Goal: Information Seeking & Learning: Learn about a topic

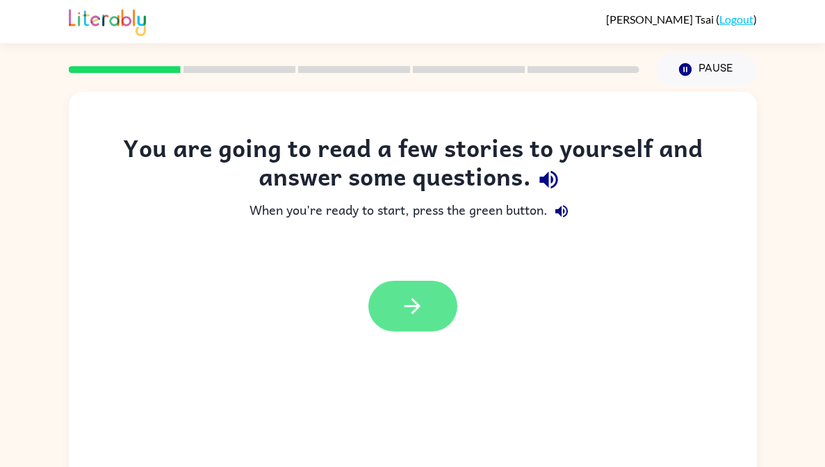
click at [418, 296] on icon "button" at bounding box center [412, 306] width 24 height 24
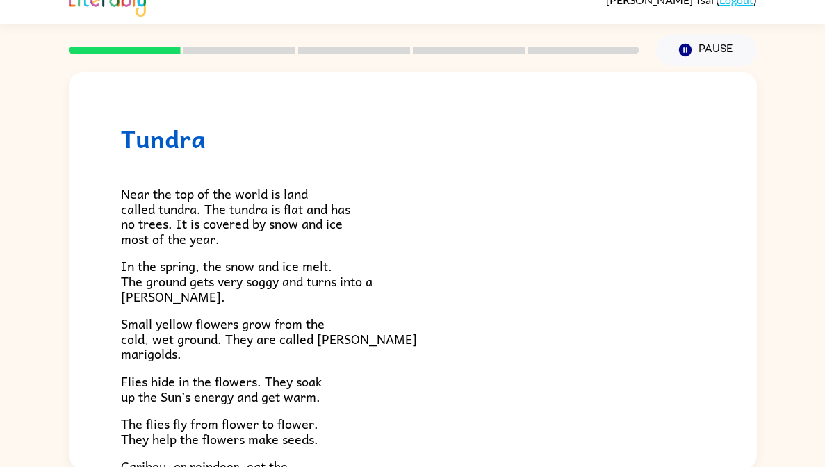
scroll to position [22, 0]
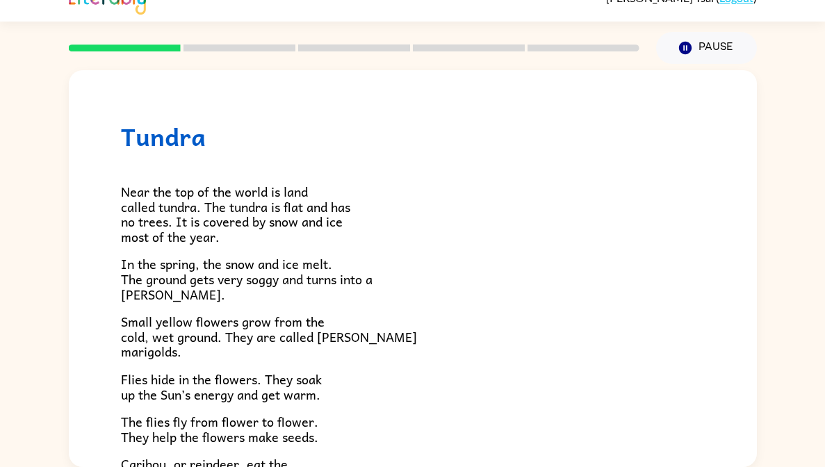
click at [1, 110] on div "Tundra Near the top of the world is land called tundra. The tundra is flat and …" at bounding box center [412, 265] width 825 height 403
click at [139, 389] on span "Flies hide in the flowers. They soak up the Sun’s energy and get warm." at bounding box center [221, 386] width 201 height 35
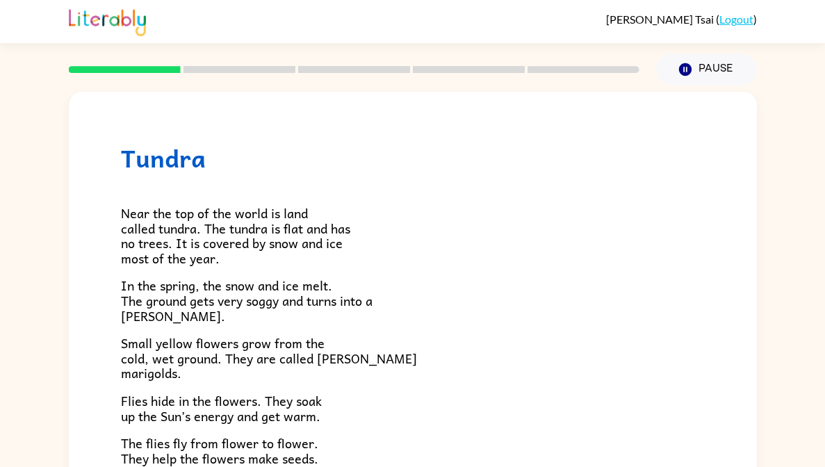
click at [169, 334] on span "Small yellow flowers grow from the cold, wet ground. They are called [PERSON_NA…" at bounding box center [269, 358] width 296 height 50
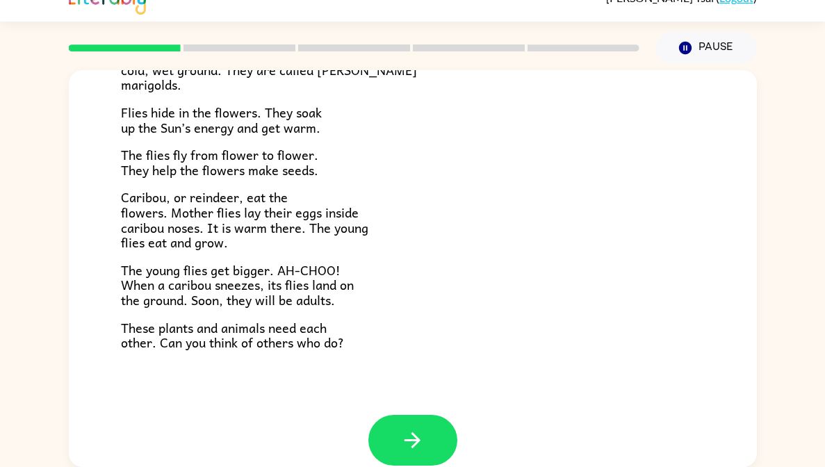
scroll to position [268, 0]
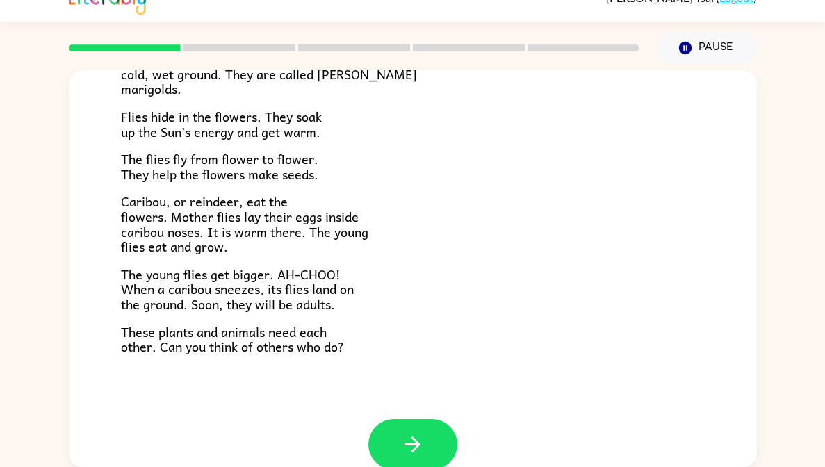
click at [325, 316] on div "Near the top of the world is land called tundra. The tundra is flat and has no …" at bounding box center [413, 121] width 584 height 466
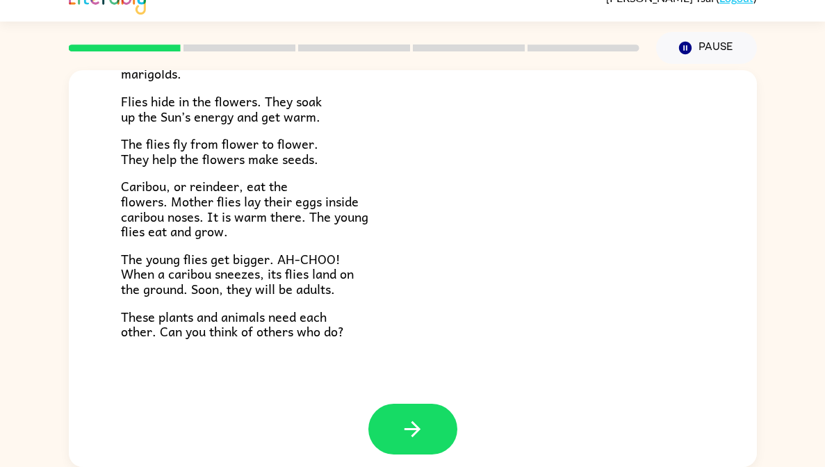
scroll to position [280, 0]
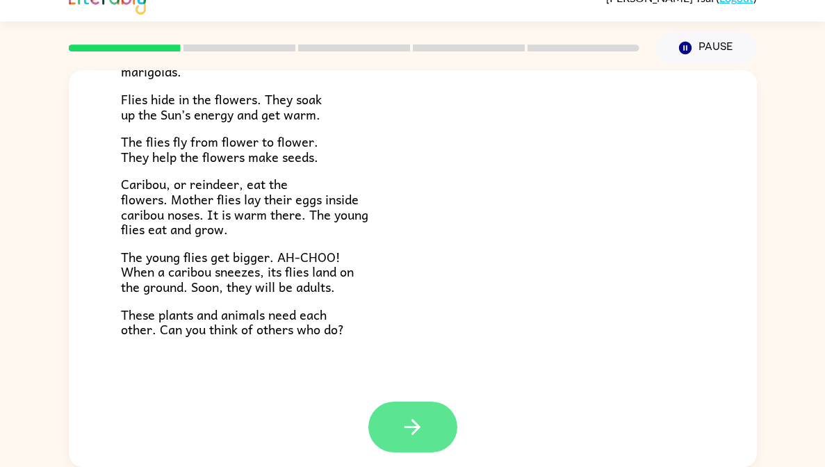
click at [434, 439] on button "button" at bounding box center [412, 427] width 89 height 51
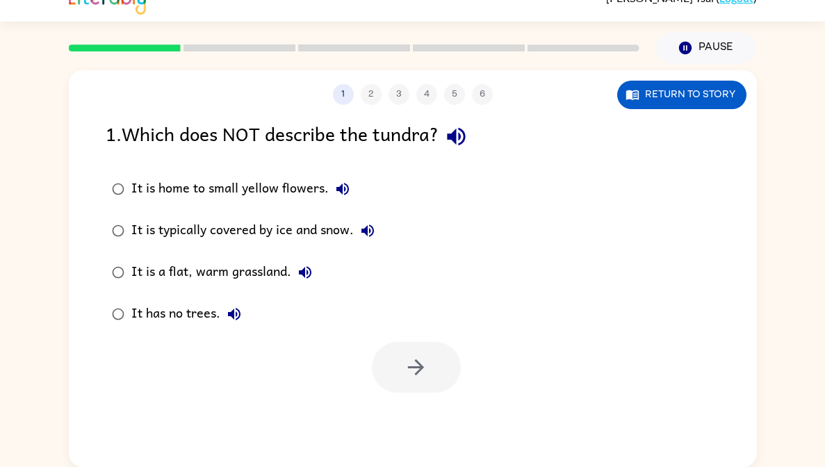
scroll to position [0, 0]
click at [455, 136] on icon "button" at bounding box center [456, 137] width 18 height 18
click at [334, 262] on label "It is a flat, warm grassland." at bounding box center [243, 273] width 290 height 42
click at [256, 325] on label "It has no trees." at bounding box center [243, 314] width 290 height 42
click at [435, 380] on button "button" at bounding box center [416, 367] width 89 height 51
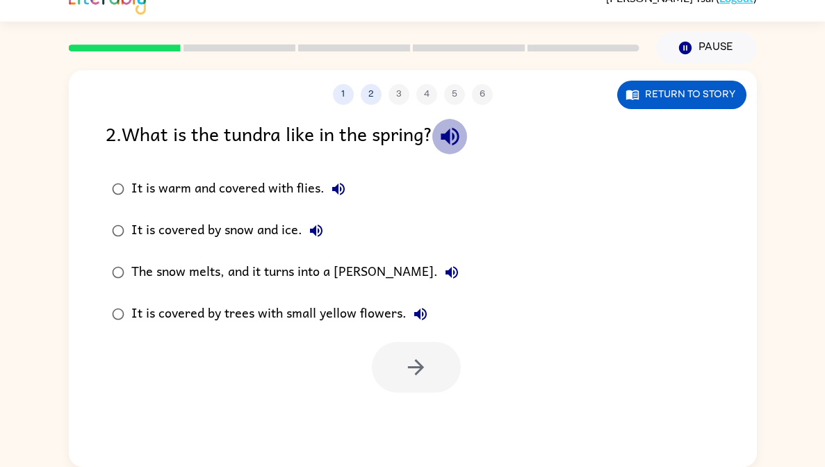
click at [460, 138] on icon "button" at bounding box center [450, 136] width 24 height 24
click at [191, 232] on div "It is covered by snow and ice." at bounding box center [230, 231] width 199 height 28
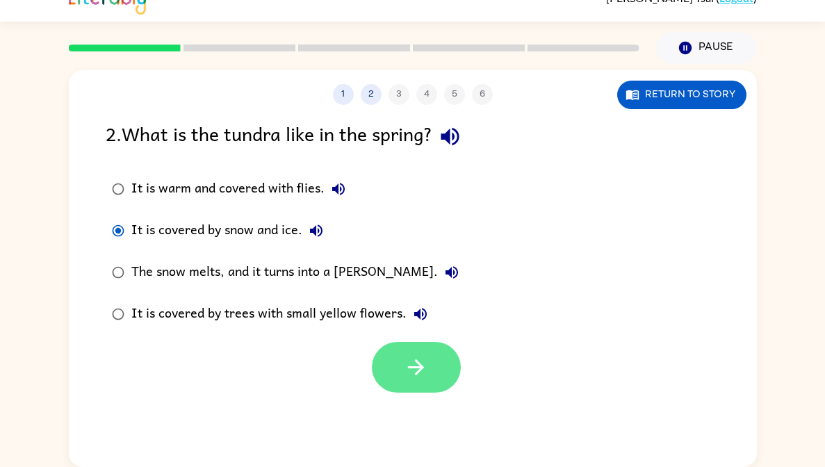
click at [404, 386] on button "button" at bounding box center [416, 367] width 89 height 51
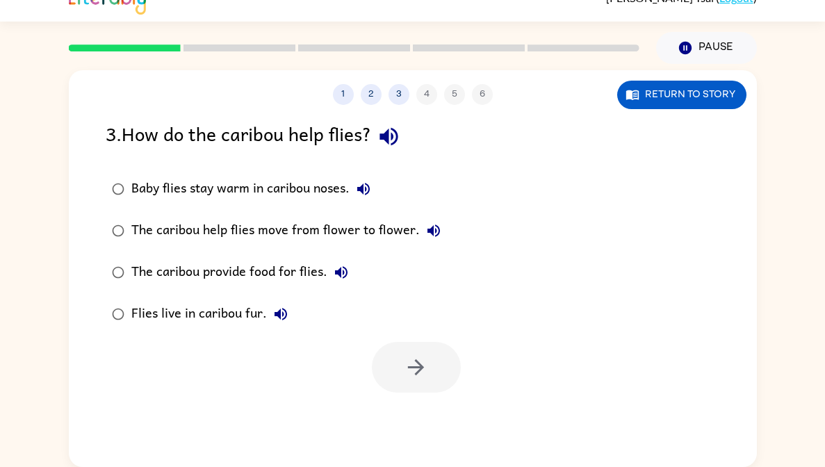
click at [380, 136] on button "button" at bounding box center [388, 136] width 35 height 35
click at [234, 189] on div "Baby flies stay warm in caribou noses." at bounding box center [254, 189] width 246 height 28
click at [420, 350] on button "button" at bounding box center [416, 367] width 89 height 51
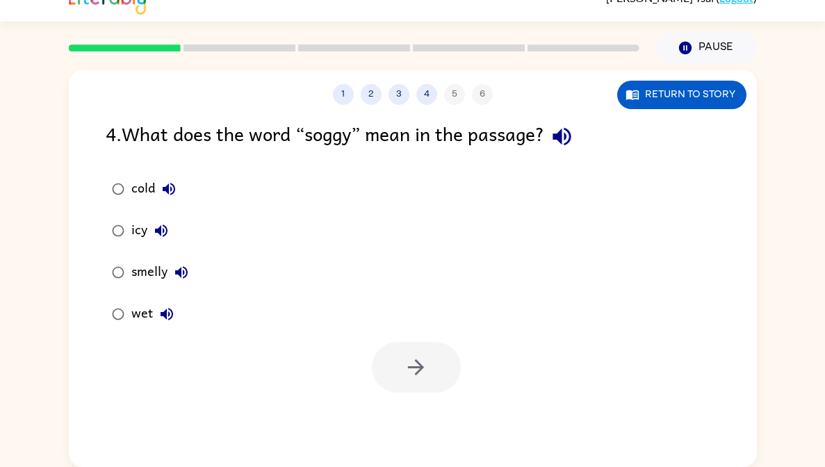
click at [564, 129] on icon "button" at bounding box center [562, 136] width 24 height 24
click at [204, 221] on div "cold icy smelly wet" at bounding box center [160, 251] width 108 height 167
click at [145, 223] on div "icy" at bounding box center [153, 231] width 44 height 28
click at [406, 369] on icon "button" at bounding box center [416, 367] width 24 height 24
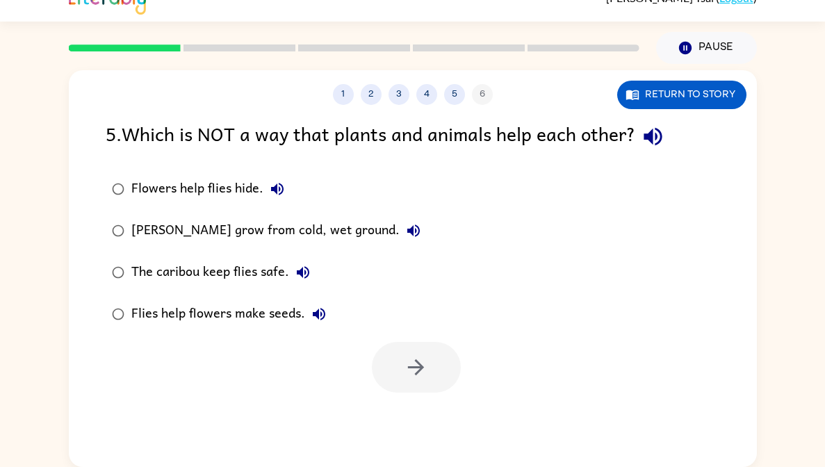
click at [652, 142] on icon "button" at bounding box center [653, 136] width 24 height 24
click at [248, 193] on div "Flowers help flies hide." at bounding box center [211, 189] width 160 height 28
click at [386, 365] on button "button" at bounding box center [416, 367] width 89 height 51
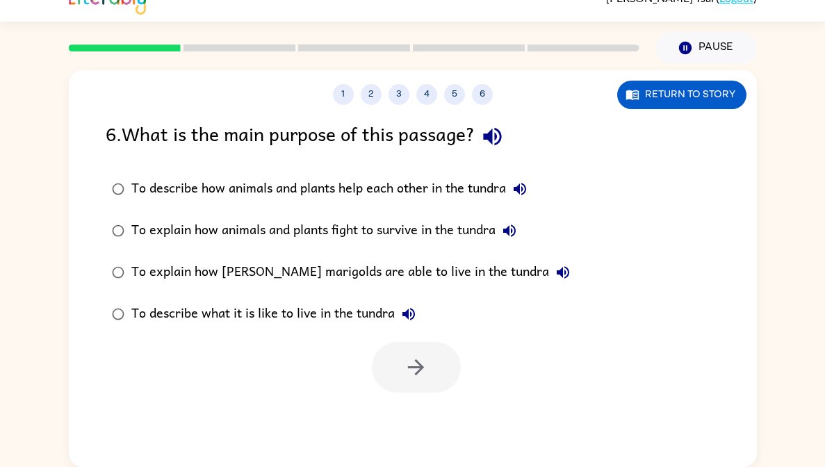
click at [500, 143] on icon "button" at bounding box center [492, 137] width 18 height 18
click at [523, 196] on icon "button" at bounding box center [519, 189] width 17 height 17
click at [473, 191] on div "To describe how animals and plants help each other in the tundra" at bounding box center [332, 189] width 402 height 28
click at [431, 343] on button "button" at bounding box center [416, 367] width 89 height 51
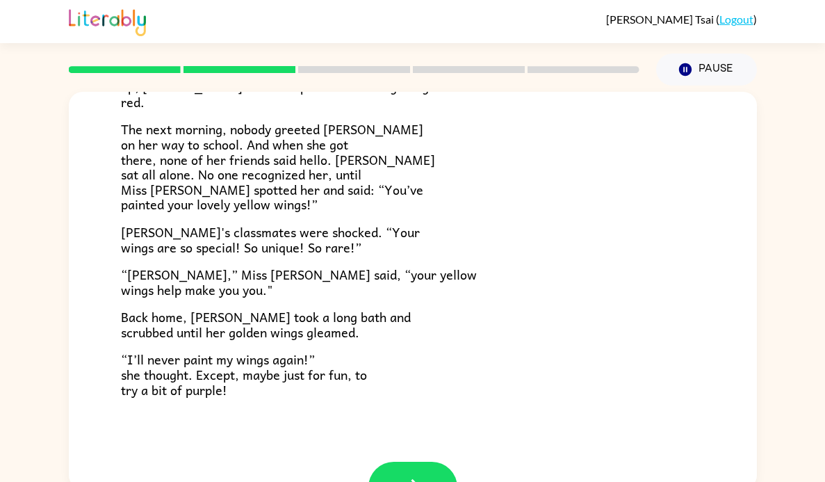
scroll to position [380, 0]
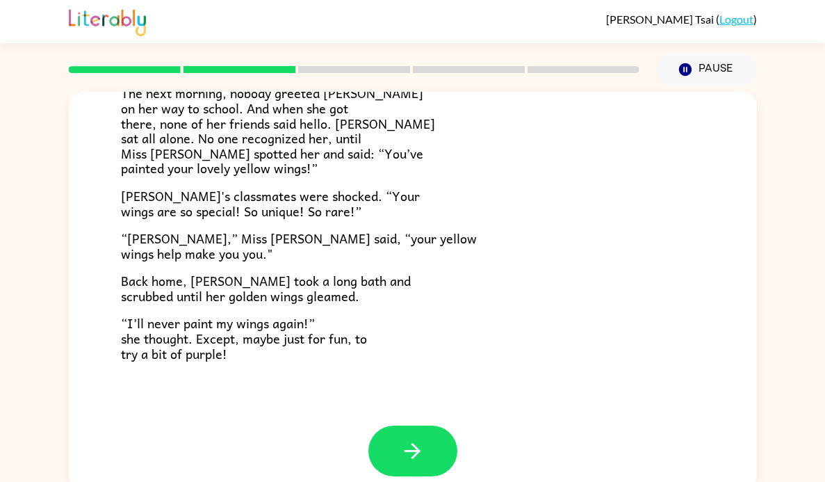
click at [418, 439] on icon "button" at bounding box center [412, 451] width 24 height 24
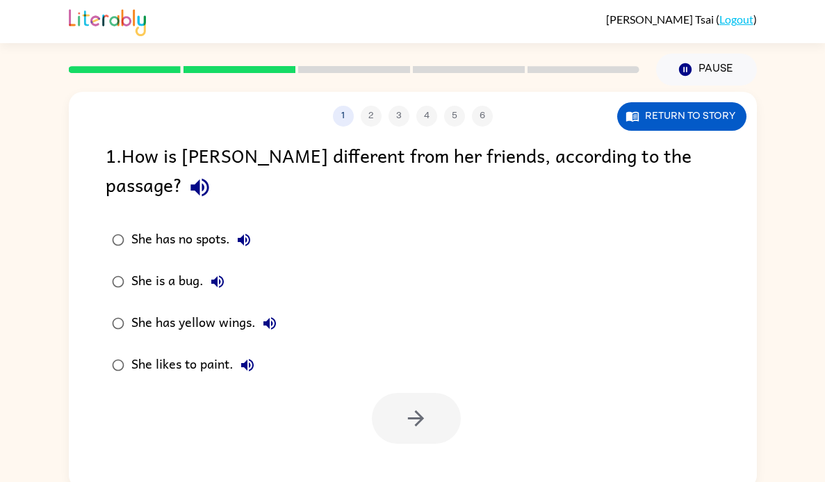
scroll to position [0, 0]
click at [743, 154] on div "1 . How is [PERSON_NAME] different from her friends, according to the passage? …" at bounding box center [413, 291] width 688 height 303
click at [208, 179] on icon "button" at bounding box center [199, 188] width 18 height 18
click at [245, 231] on icon "button" at bounding box center [244, 239] width 17 height 17
click at [217, 275] on icon "button" at bounding box center [217, 281] width 13 height 13
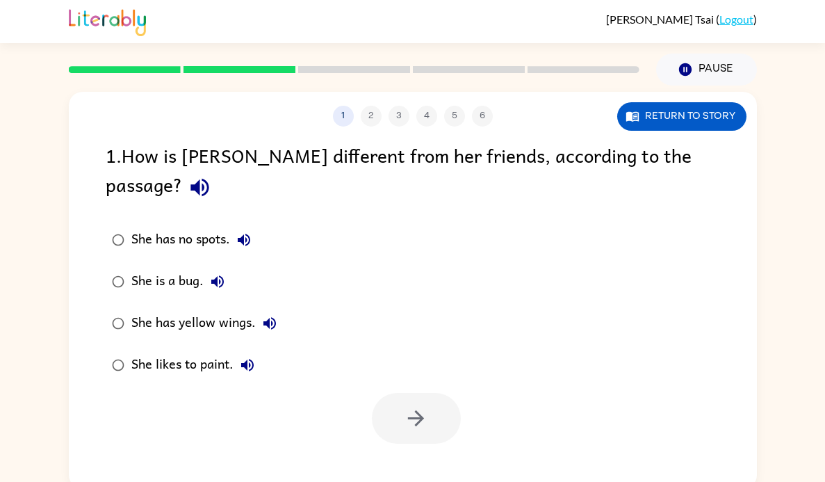
click at [260, 309] on button "She has yellow wings." at bounding box center [270, 323] width 28 height 28
click at [410, 431] on div "1 2 3 4 5 6 Return to story 1 . How is [PERSON_NAME] different from her friends…" at bounding box center [413, 290] width 688 height 397
click at [400, 413] on button "button" at bounding box center [416, 418] width 89 height 51
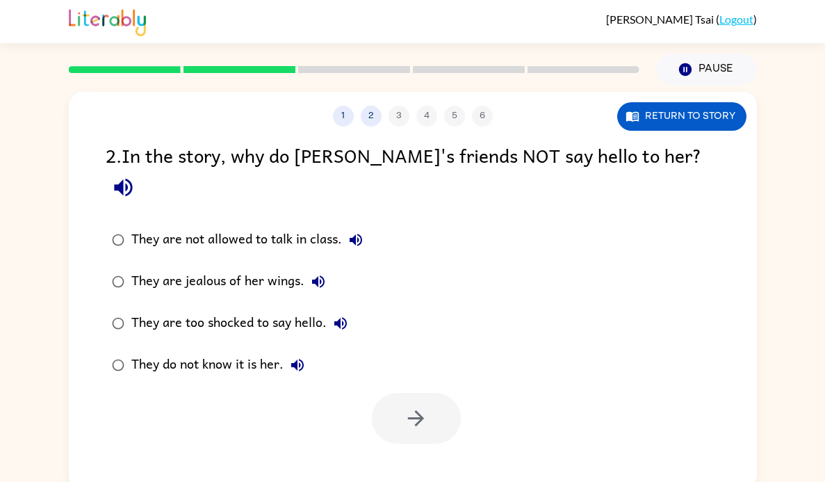
click at [136, 175] on icon "button" at bounding box center [123, 187] width 24 height 24
click at [352, 231] on icon "button" at bounding box center [355, 239] width 17 height 17
click at [318, 273] on icon "button" at bounding box center [318, 281] width 17 height 17
click at [339, 315] on icon "button" at bounding box center [340, 323] width 17 height 17
click at [305, 357] on icon "button" at bounding box center [297, 365] width 17 height 17
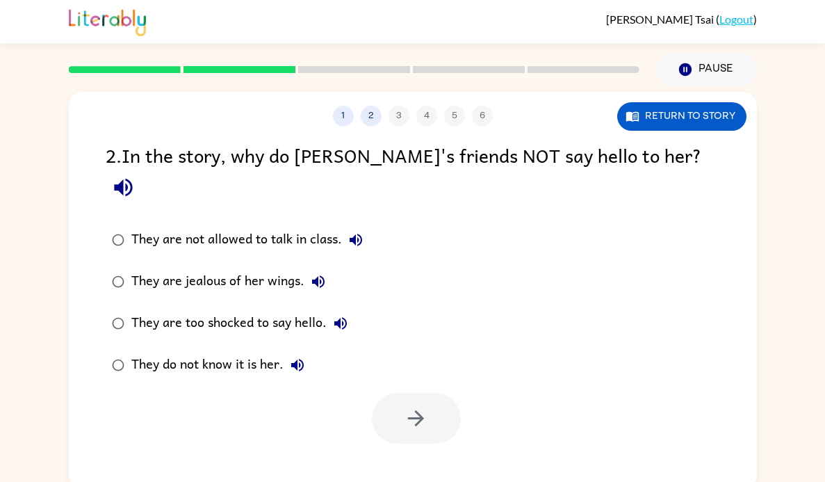
click at [266, 268] on div "They are jealous of her wings." at bounding box center [231, 282] width 201 height 28
click at [395, 393] on button "button" at bounding box center [416, 418] width 89 height 51
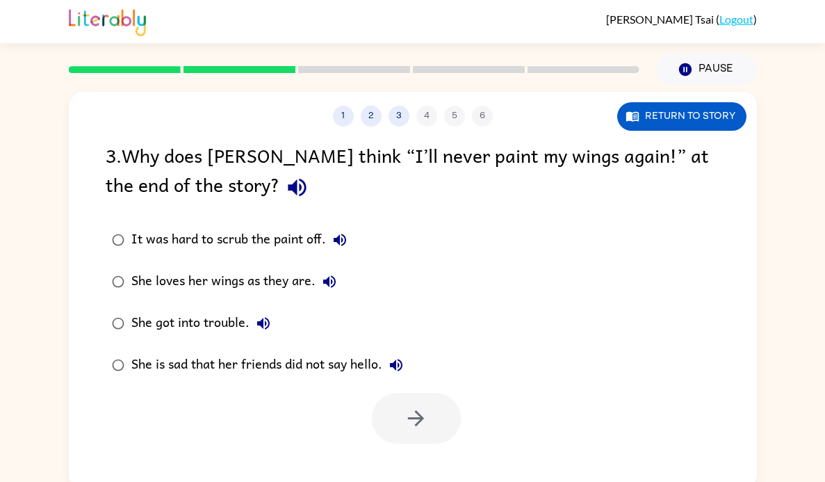
click at [285, 193] on icon "button" at bounding box center [297, 187] width 24 height 24
click at [285, 197] on icon "button" at bounding box center [297, 187] width 24 height 24
click at [288, 190] on icon "button" at bounding box center [297, 188] width 18 height 18
click at [285, 196] on icon "button" at bounding box center [297, 187] width 24 height 24
click at [341, 248] on icon "button" at bounding box center [339, 239] width 17 height 17
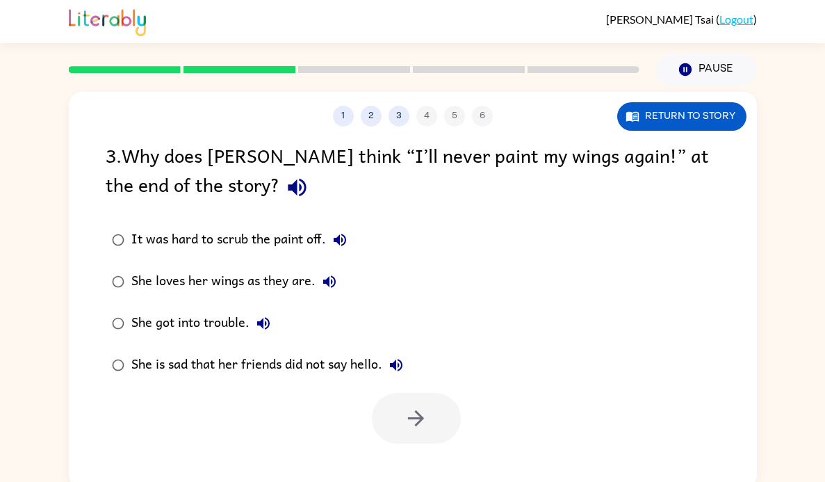
click at [327, 284] on icon "button" at bounding box center [329, 281] width 13 height 13
click at [268, 284] on div "She loves her wings as they are." at bounding box center [237, 282] width 212 height 28
click at [262, 329] on icon "button" at bounding box center [263, 323] width 17 height 17
click at [393, 370] on icon "button" at bounding box center [396, 365] width 17 height 17
click at [349, 372] on div "She is sad that her friends did not say hello." at bounding box center [270, 365] width 279 height 28
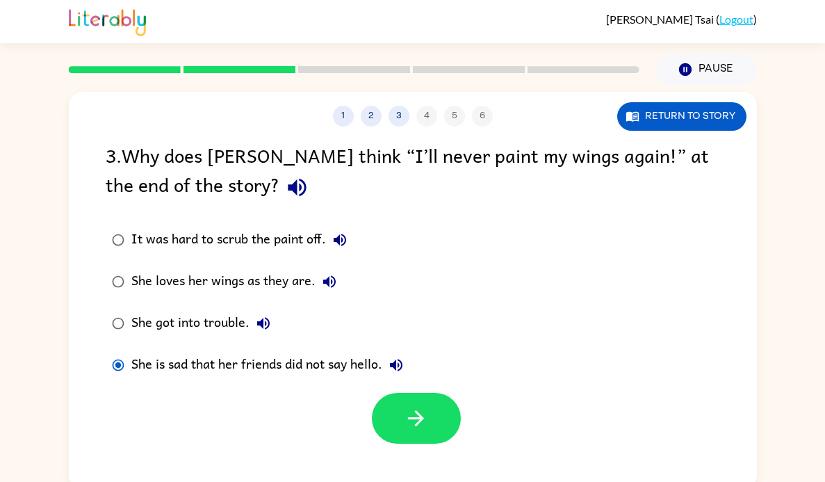
click at [422, 435] on button "button" at bounding box center [416, 418] width 89 height 51
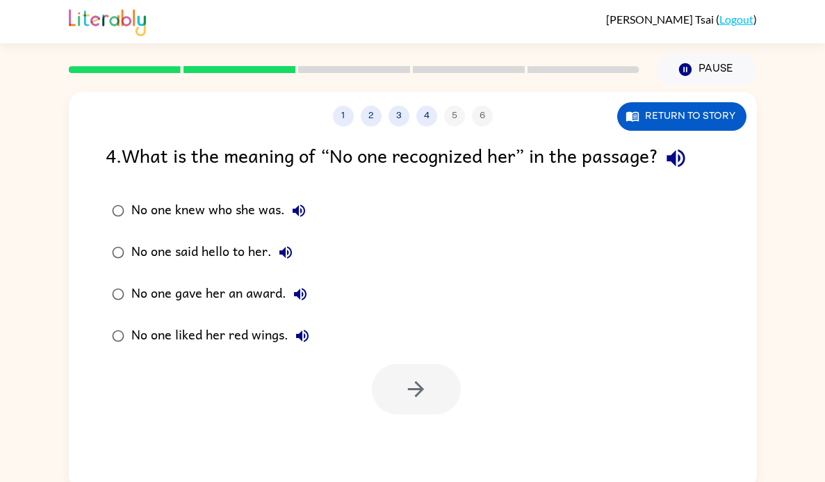
click at [685, 158] on icon "button" at bounding box center [675, 158] width 18 height 18
click at [319, 198] on label "No one knew who she was." at bounding box center [210, 211] width 225 height 42
click at [290, 212] on icon "button" at bounding box center [298, 210] width 17 height 17
click at [310, 220] on div "No one knew who she was." at bounding box center [221, 211] width 181 height 28
click at [284, 252] on icon "button" at bounding box center [285, 252] width 13 height 13
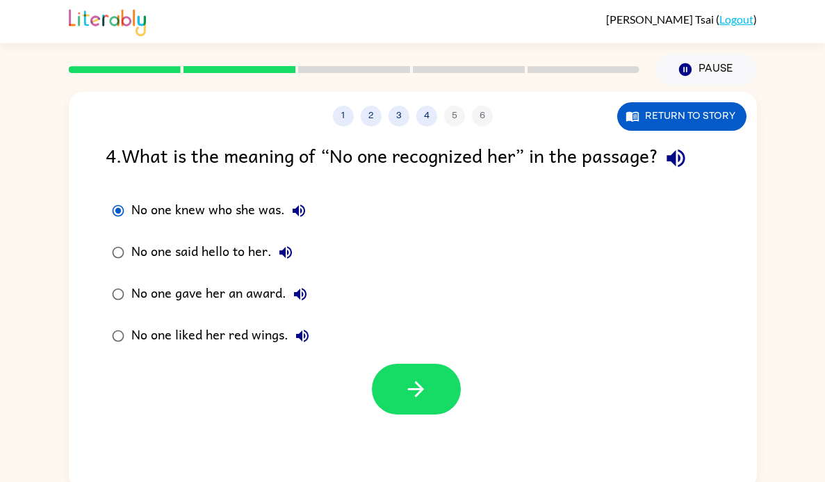
click at [306, 298] on icon "button" at bounding box center [300, 294] width 17 height 17
click at [295, 304] on button "No one gave her an award." at bounding box center [300, 294] width 28 height 28
click at [304, 293] on icon "button" at bounding box center [300, 294] width 13 height 13
click at [275, 226] on label "No one knew who she was." at bounding box center [210, 211] width 225 height 42
click at [273, 256] on button "No one said hello to her." at bounding box center [286, 252] width 28 height 28
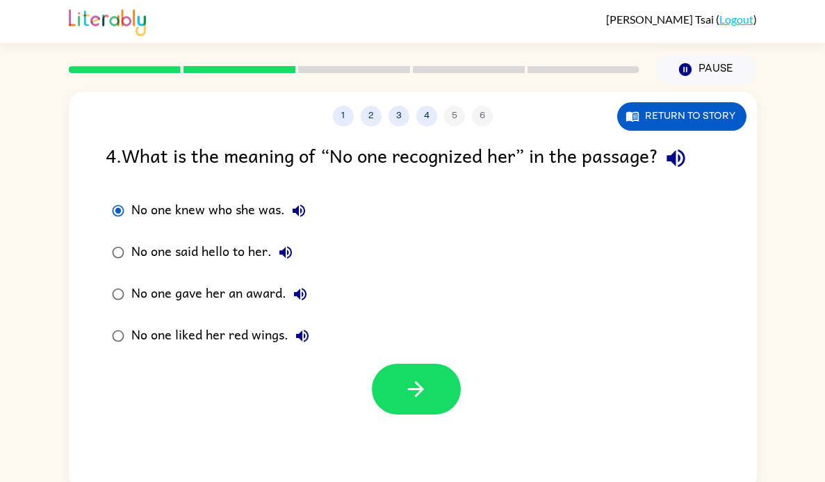
click at [244, 255] on div "No one said hello to her." at bounding box center [215, 252] width 168 height 28
click at [310, 296] on button "No one gave her an award." at bounding box center [300, 294] width 28 height 28
click at [440, 408] on button "button" at bounding box center [416, 388] width 89 height 51
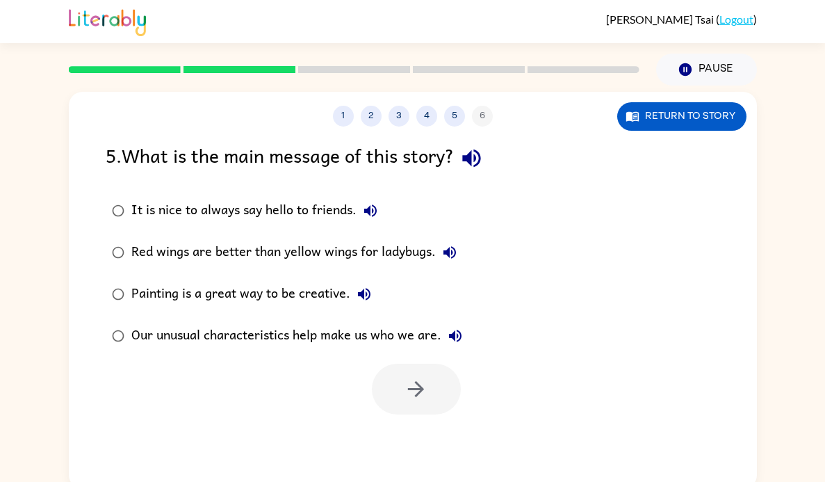
click at [477, 156] on icon "button" at bounding box center [471, 158] width 24 height 24
click at [381, 212] on button "It is nice to always say hello to friends." at bounding box center [371, 211] width 28 height 28
click at [377, 204] on icon "button" at bounding box center [370, 210] width 17 height 17
click at [363, 213] on icon "button" at bounding box center [370, 210] width 17 height 17
click at [448, 265] on button "Red wings are better than yellow wings for ladybugs." at bounding box center [450, 252] width 28 height 28
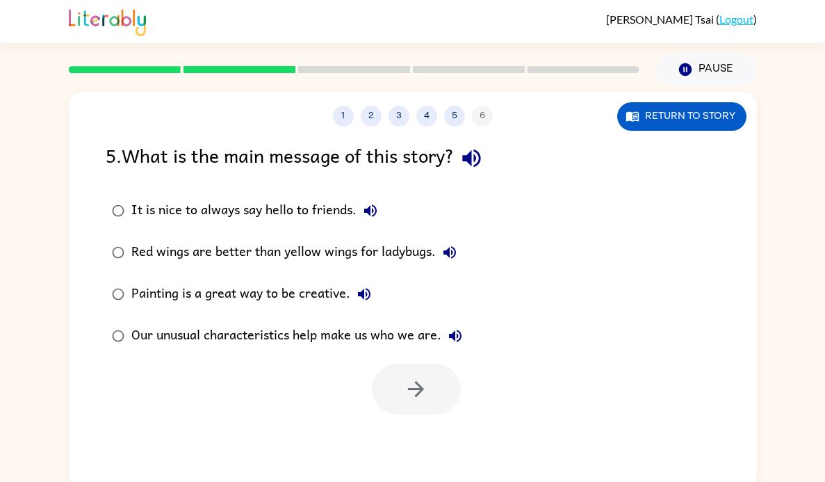
click at [366, 297] on icon "button" at bounding box center [364, 294] width 17 height 17
click at [362, 300] on icon "button" at bounding box center [364, 294] width 17 height 17
click at [395, 247] on div "Red wings are better than yellow wings for ladybugs." at bounding box center [297, 252] width 332 height 28
click at [425, 410] on button "button" at bounding box center [416, 388] width 89 height 51
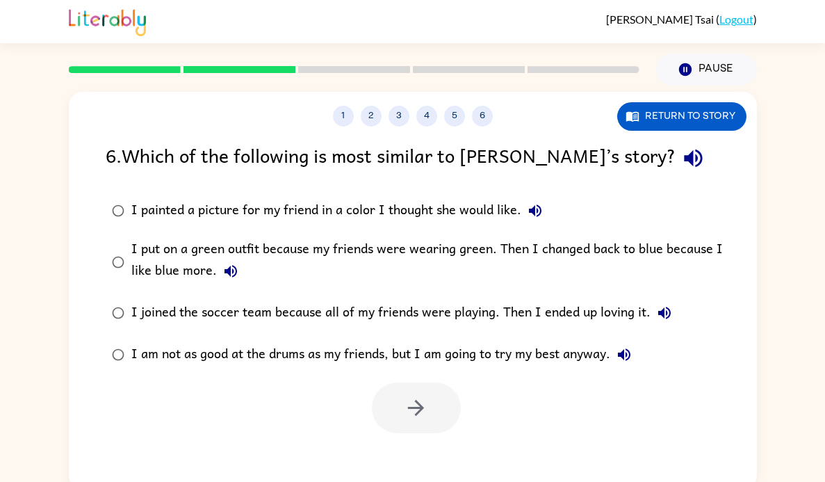
click at [681, 168] on icon "button" at bounding box center [693, 158] width 24 height 24
click at [523, 215] on button "I painted a picture for my friend in a color I thought she would like." at bounding box center [535, 211] width 28 height 28
click at [226, 274] on icon "button" at bounding box center [230, 271] width 13 height 13
click at [653, 318] on button "I joined the soccer team because all of my friends were playing. Then I ended u…" at bounding box center [664, 313] width 28 height 28
click at [627, 353] on icon "button" at bounding box center [624, 354] width 13 height 13
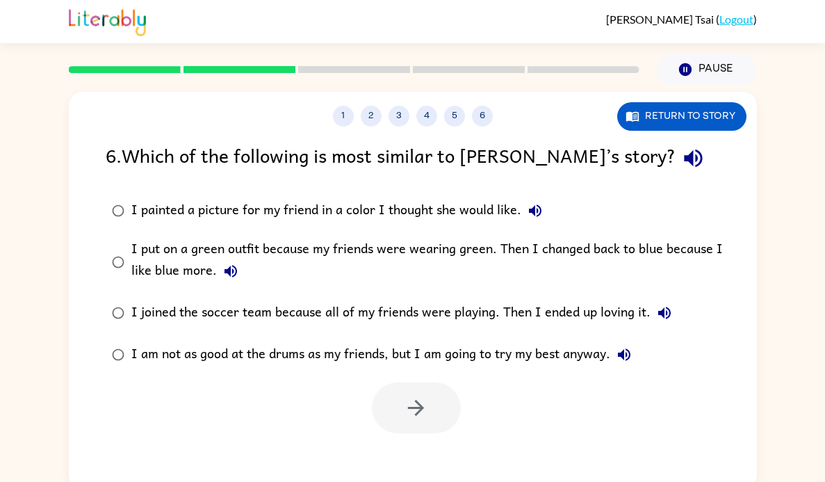
click at [559, 366] on div "I am not as good at the drums as my friends, but I am going to try my best anyw…" at bounding box center [384, 355] width 507 height 28
click at [442, 422] on button "button" at bounding box center [416, 407] width 89 height 51
click at [419, 409] on div at bounding box center [416, 407] width 89 height 51
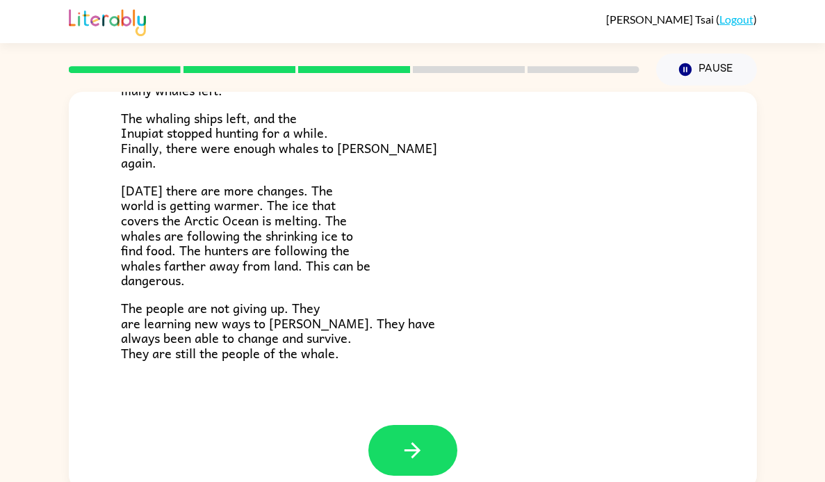
scroll to position [456, 0]
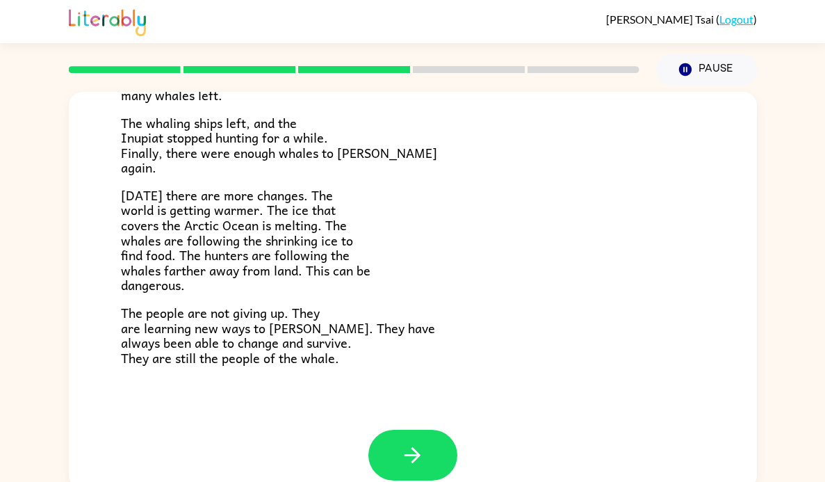
click at [445, 466] on button "button" at bounding box center [412, 454] width 89 height 51
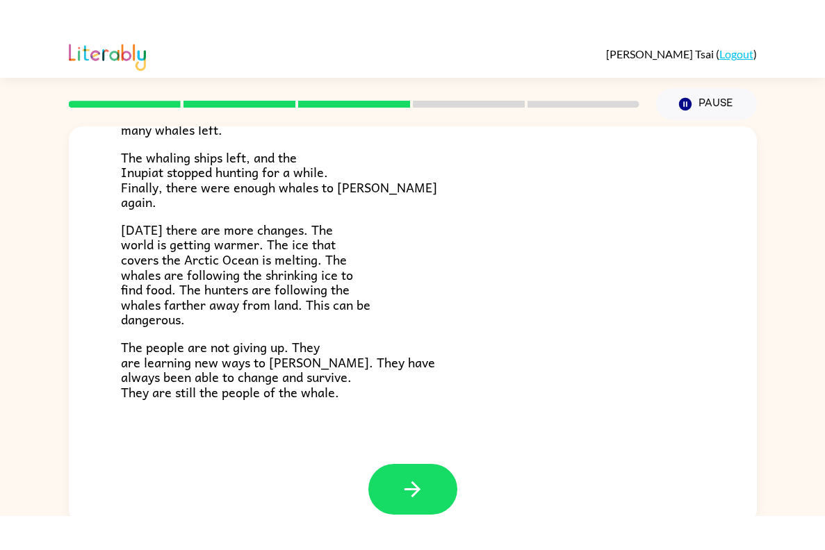
scroll to position [0, 0]
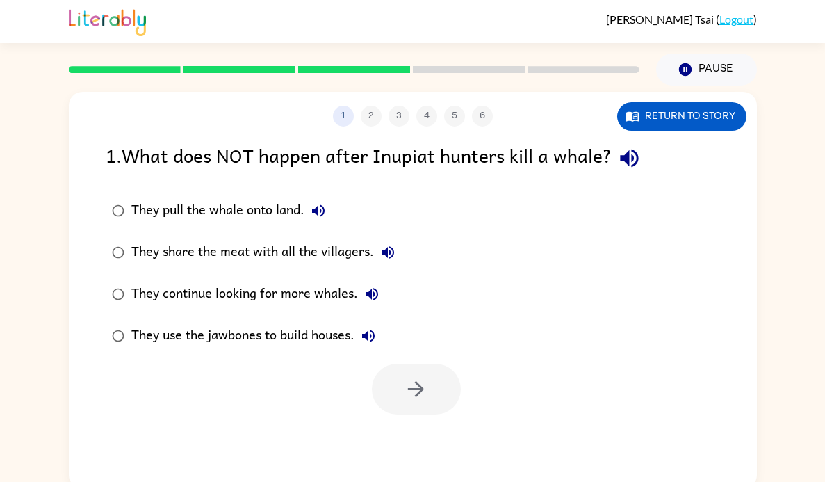
click at [637, 167] on icon "button" at bounding box center [629, 158] width 24 height 24
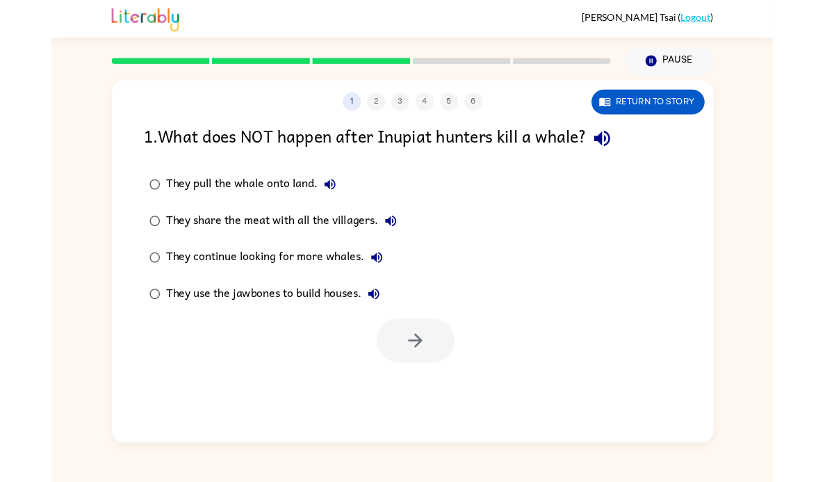
scroll to position [13, 0]
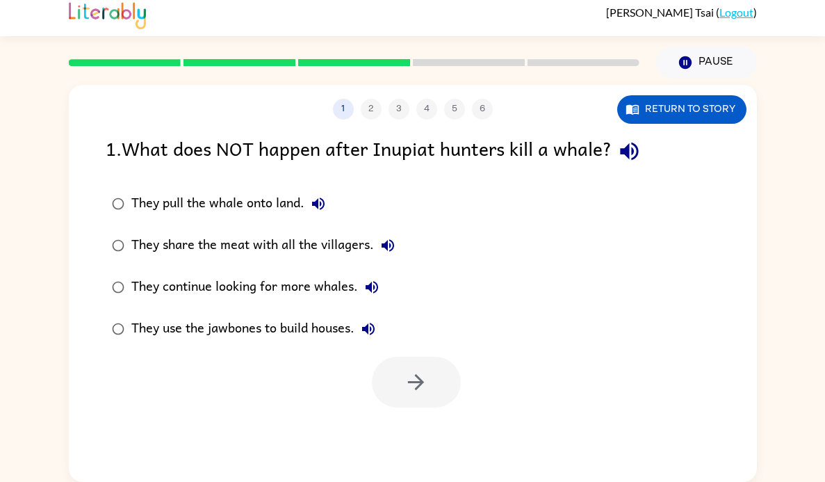
click at [310, 202] on icon "button" at bounding box center [318, 203] width 17 height 17
click at [211, 190] on div "They pull the whale onto land." at bounding box center [231, 204] width 201 height 28
click at [428, 393] on button "button" at bounding box center [416, 382] width 89 height 51
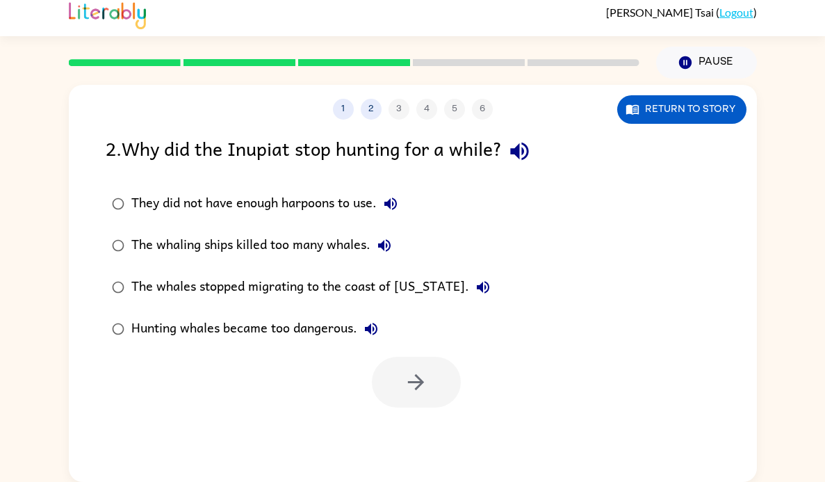
click at [532, 148] on icon "button" at bounding box center [519, 151] width 24 height 24
click at [388, 195] on icon "button" at bounding box center [390, 203] width 17 height 17
click at [373, 240] on button "The whaling ships killed too many whales." at bounding box center [384, 245] width 28 height 28
click at [477, 281] on icon "button" at bounding box center [483, 287] width 13 height 13
click at [368, 329] on icon "button" at bounding box center [371, 328] width 17 height 17
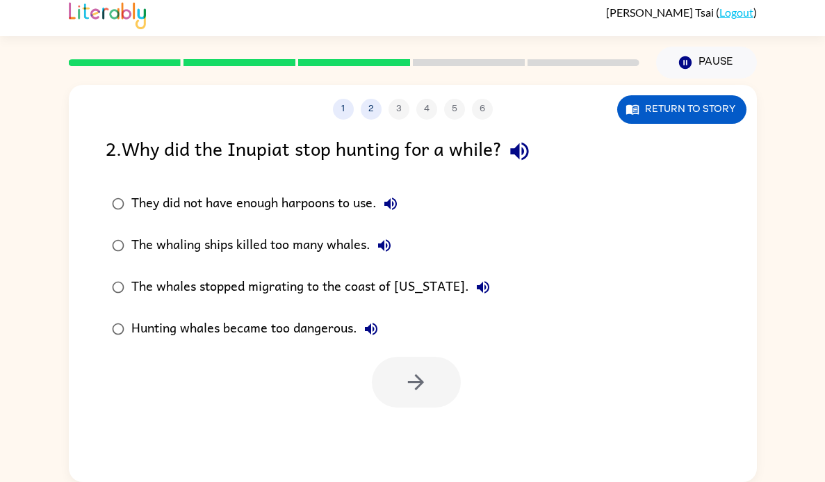
click at [373, 281] on div "The whales stopped migrating to the coast of [US_STATE]." at bounding box center [314, 287] width 366 height 28
click at [421, 386] on icon "button" at bounding box center [416, 382] width 24 height 24
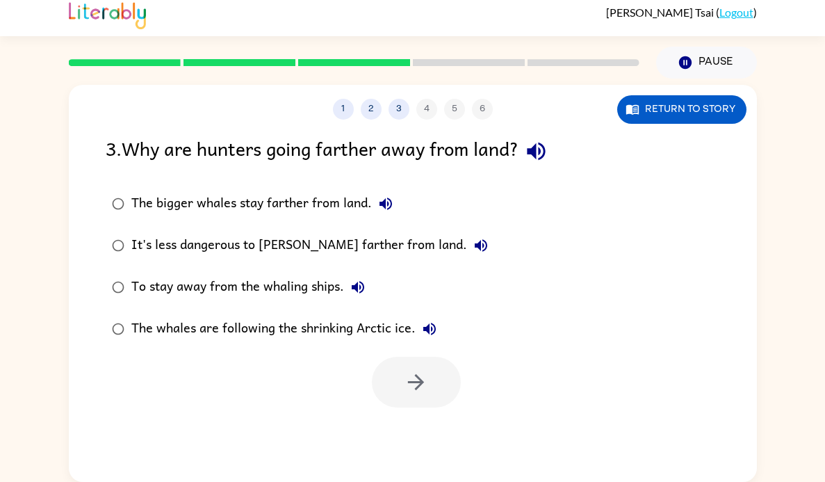
click at [536, 142] on icon "button" at bounding box center [536, 151] width 24 height 24
click at [394, 197] on button "The bigger whales stay farther from land." at bounding box center [386, 204] width 28 height 28
click at [377, 195] on icon "button" at bounding box center [385, 203] width 17 height 17
click at [391, 195] on icon "button" at bounding box center [385, 203] width 17 height 17
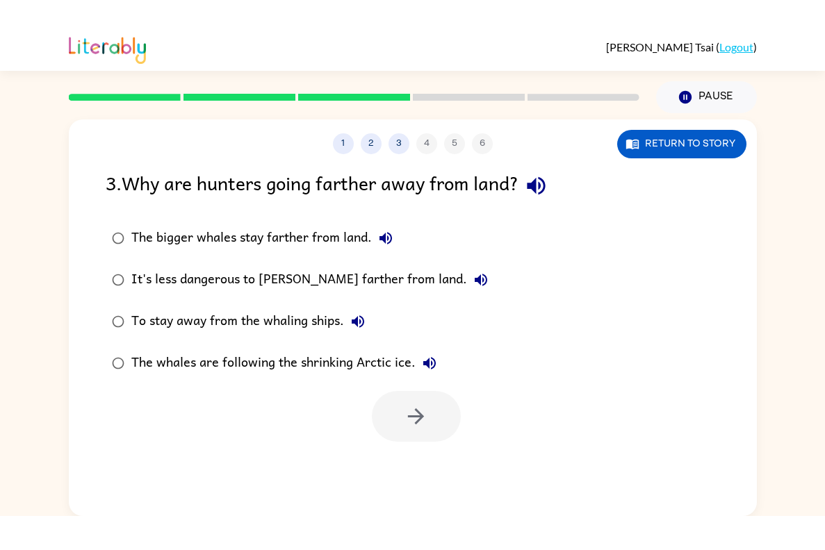
scroll to position [0, 0]
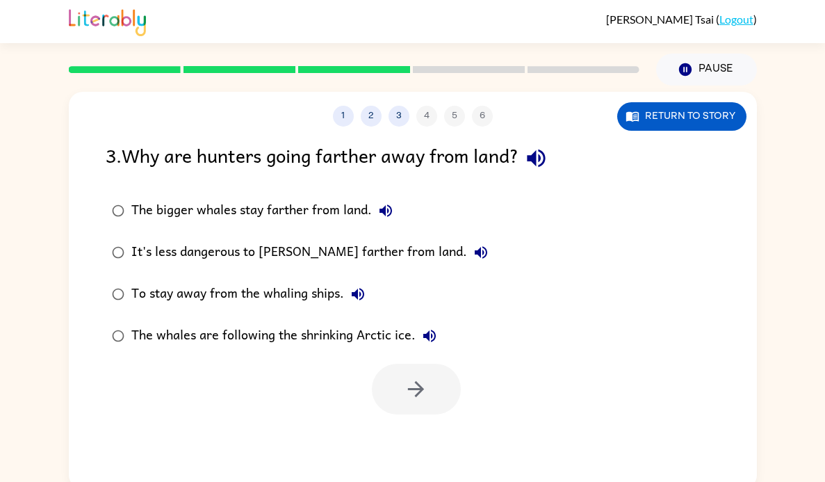
click at [409, 276] on label "To stay away from the whaling ships." at bounding box center [300, 294] width 404 height 42
click at [467, 251] on button "It's less dangerous to [PERSON_NAME] farther from land." at bounding box center [481, 252] width 28 height 28
click at [473, 260] on icon "button" at bounding box center [481, 252] width 17 height 17
click at [467, 247] on button "It's less dangerous to [PERSON_NAME] farther from land." at bounding box center [481, 252] width 28 height 28
click at [354, 297] on icon "button" at bounding box center [358, 294] width 17 height 17
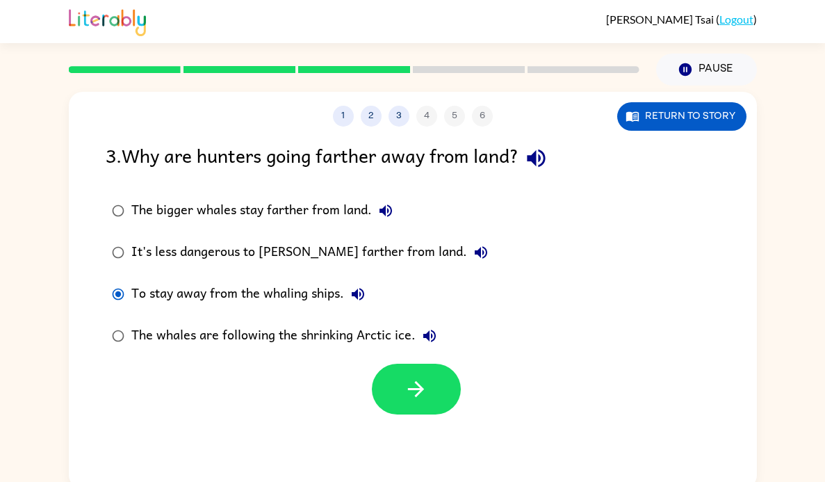
click at [434, 338] on icon "button" at bounding box center [429, 335] width 17 height 17
click at [275, 288] on div "To stay away from the whaling ships." at bounding box center [251, 294] width 240 height 28
click at [400, 400] on button "button" at bounding box center [416, 388] width 89 height 51
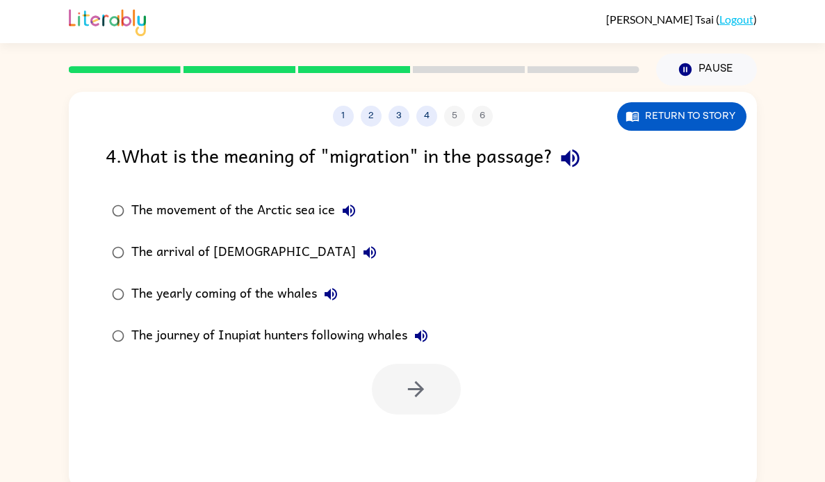
click at [578, 154] on icon "button" at bounding box center [570, 158] width 24 height 24
click at [335, 215] on button "The movement of the Arctic sea ice" at bounding box center [349, 211] width 28 height 28
click at [356, 261] on button "The arrival of [DEMOGRAPHIC_DATA]" at bounding box center [370, 252] width 28 height 28
click at [327, 320] on label "The journey of Inupiat hunters following whales" at bounding box center [270, 336] width 344 height 42
click at [329, 298] on icon "button" at bounding box center [331, 294] width 13 height 13
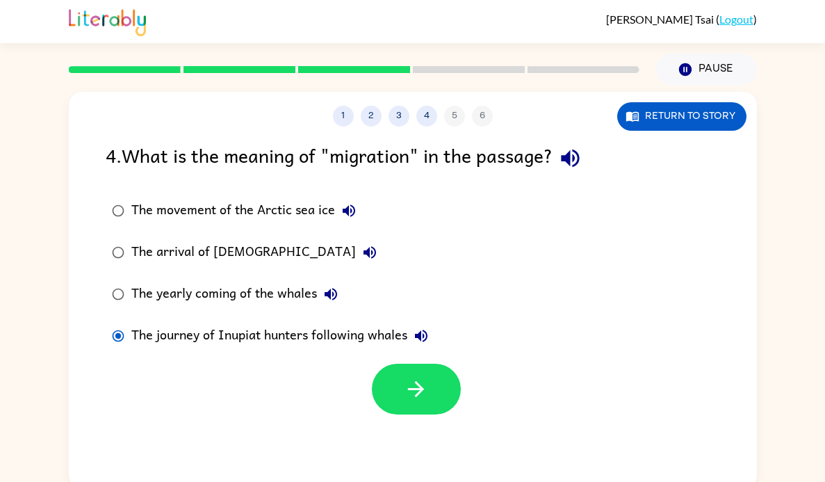
click at [419, 336] on icon "button" at bounding box center [421, 335] width 13 height 13
click at [197, 303] on div "The yearly coming of the whales" at bounding box center [237, 294] width 213 height 28
click at [395, 383] on button "button" at bounding box center [416, 388] width 89 height 51
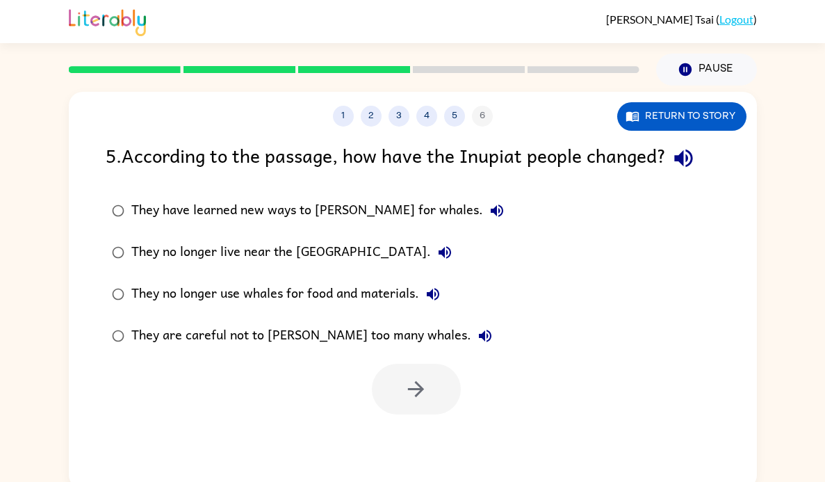
click at [692, 164] on icon "button" at bounding box center [683, 158] width 18 height 18
click at [821, 414] on div "1 2 3 4 5 6 Return to story 5 . According to the passage, how have the Inupiat …" at bounding box center [412, 286] width 825 height 403
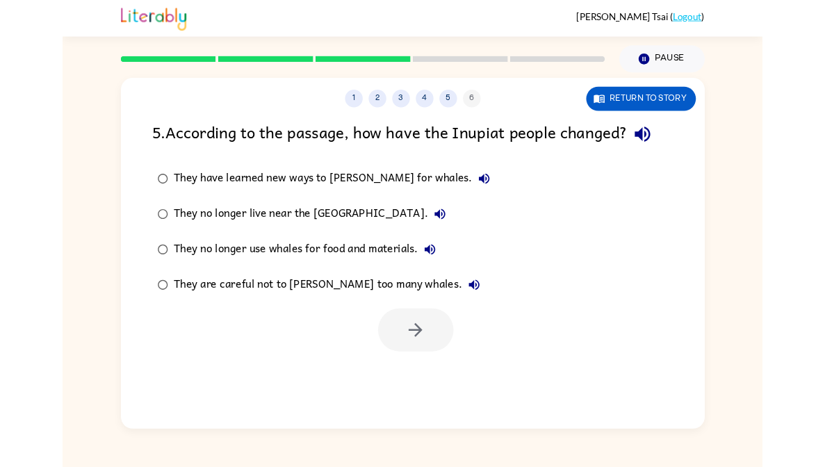
scroll to position [4, 0]
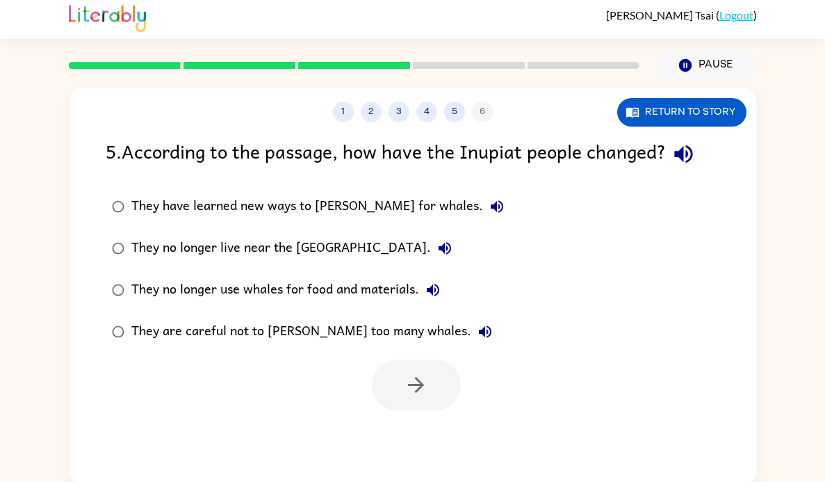
click at [489, 215] on icon "button" at bounding box center [497, 206] width 17 height 17
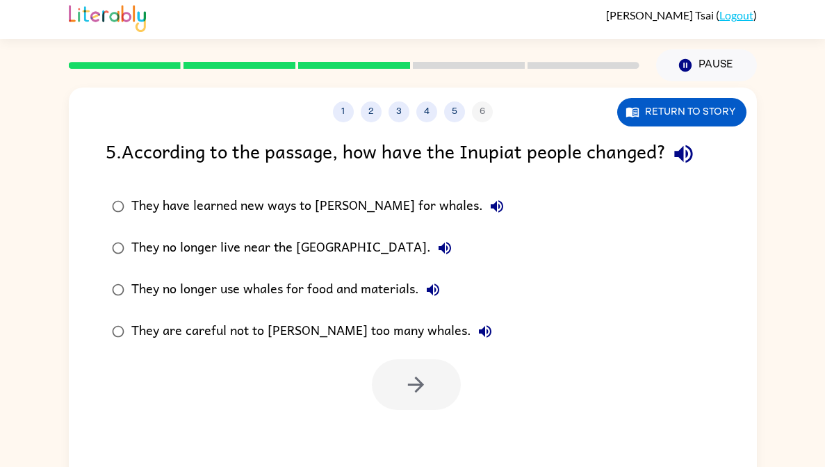
click at [439, 247] on icon "button" at bounding box center [445, 248] width 13 height 13
click at [434, 287] on icon "button" at bounding box center [433, 289] width 17 height 17
click at [477, 327] on icon "button" at bounding box center [485, 331] width 17 height 17
click at [360, 286] on div "They no longer use whales for food and materials." at bounding box center [289, 290] width 316 height 28
click at [443, 400] on button "button" at bounding box center [416, 384] width 89 height 51
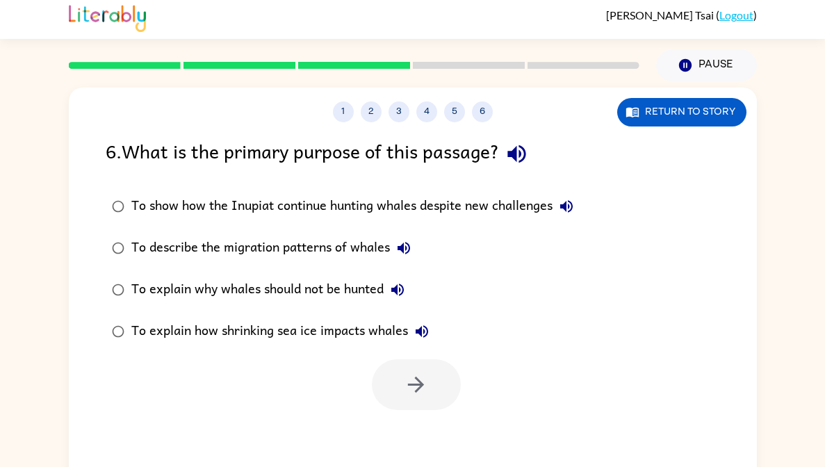
click at [507, 158] on button "button" at bounding box center [516, 153] width 35 height 35
click at [564, 130] on div "1 2 3 4 5 6 Return to story 6 . What is the primary purpose of this passage? To…" at bounding box center [413, 286] width 688 height 397
click at [518, 150] on icon "button" at bounding box center [517, 154] width 24 height 24
click at [567, 210] on icon "button" at bounding box center [566, 206] width 13 height 13
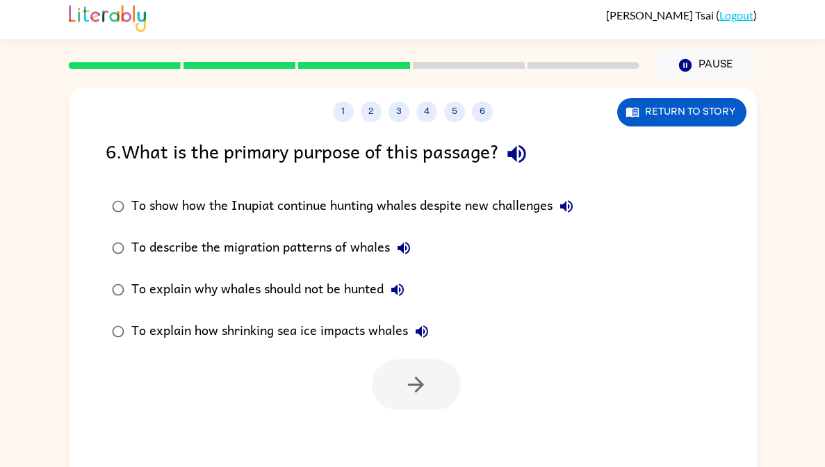
click at [405, 243] on icon "button" at bounding box center [404, 248] width 13 height 13
click at [395, 253] on icon "button" at bounding box center [403, 248] width 17 height 17
click at [406, 284] on icon "button" at bounding box center [397, 289] width 17 height 17
click at [357, 254] on div "To describe the migration patterns of whales" at bounding box center [274, 248] width 286 height 28
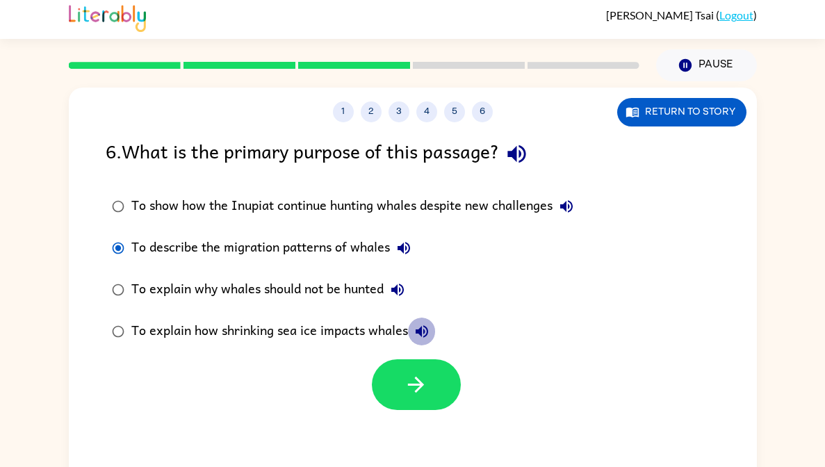
click at [416, 321] on button "To explain how shrinking sea ice impacts whales" at bounding box center [422, 332] width 28 height 28
click at [318, 278] on div "To explain why whales should not be hunted" at bounding box center [271, 290] width 280 height 28
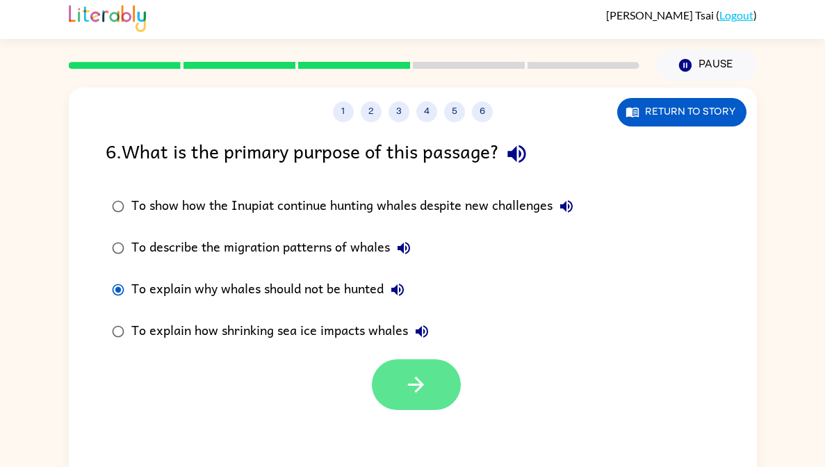
click at [397, 377] on button "button" at bounding box center [416, 384] width 89 height 51
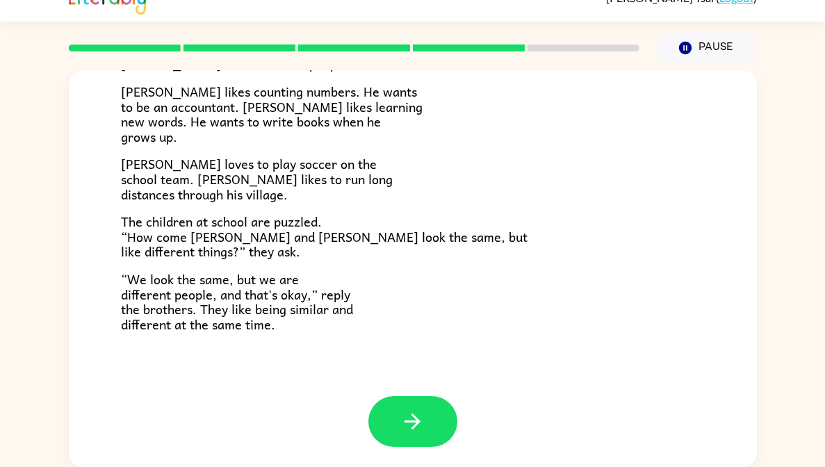
scroll to position [20, 0]
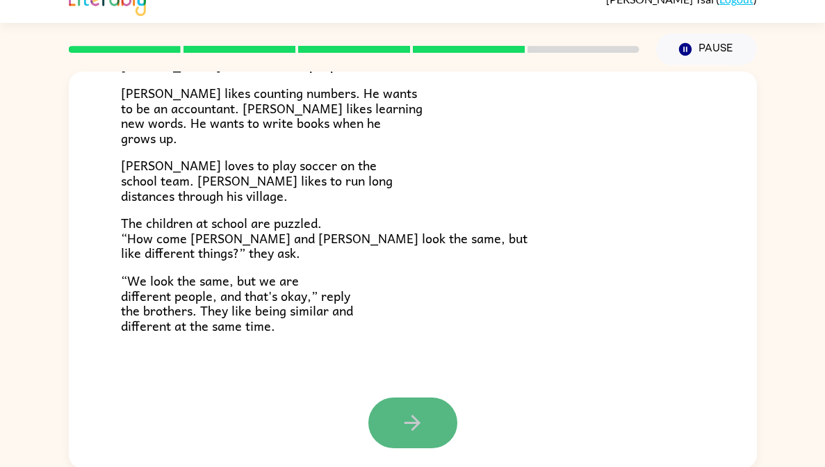
click at [393, 409] on button "button" at bounding box center [412, 423] width 89 height 51
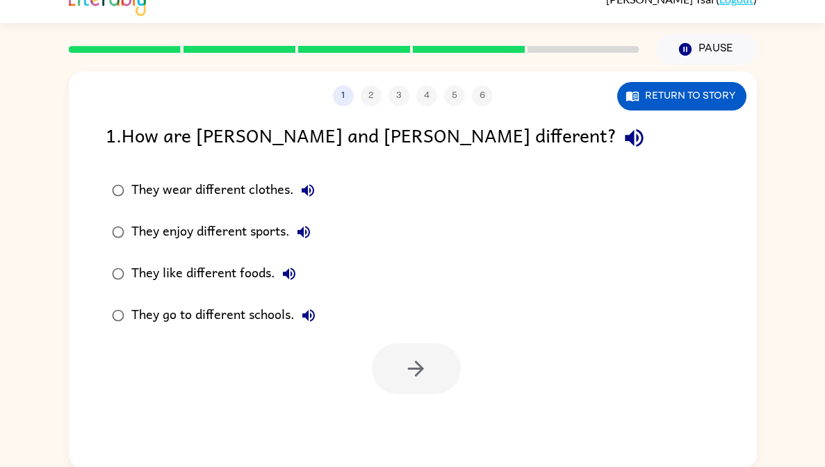
click at [616, 152] on button "button" at bounding box center [633, 137] width 35 height 35
click at [307, 191] on icon "button" at bounding box center [308, 190] width 17 height 17
click at [307, 226] on icon "button" at bounding box center [303, 232] width 17 height 17
click at [654, 99] on button "Return to story" at bounding box center [681, 96] width 129 height 28
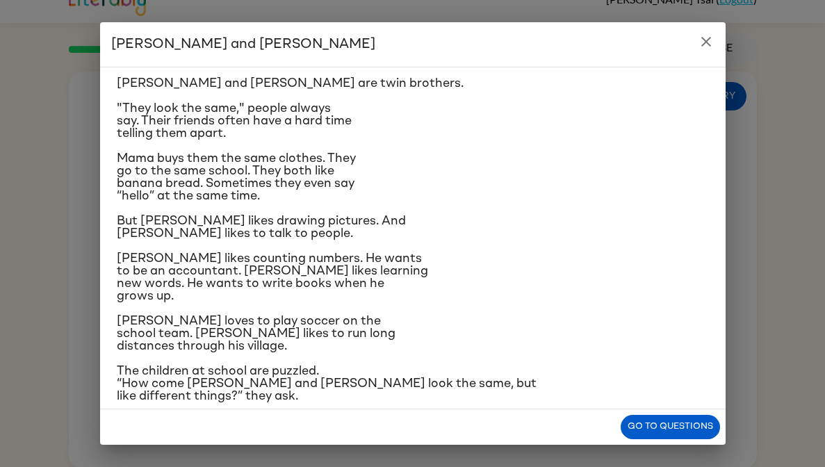
scroll to position [35, 0]
click at [689, 434] on button "Go to questions" at bounding box center [670, 427] width 99 height 24
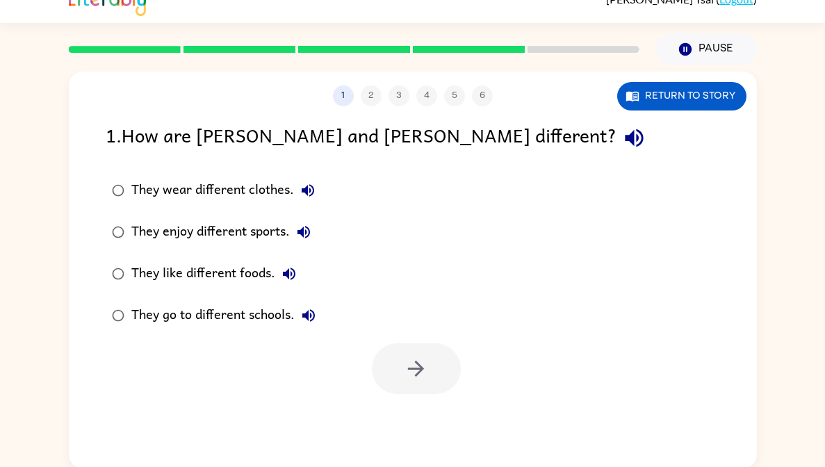
scroll to position [21, 0]
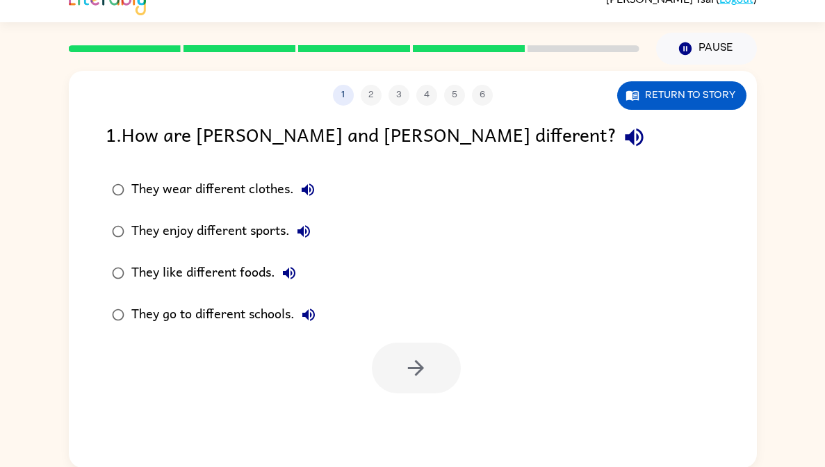
click at [281, 276] on icon "button" at bounding box center [289, 273] width 17 height 17
click at [308, 225] on icon "button" at bounding box center [303, 231] width 17 height 17
click at [256, 235] on div "They enjoy different sports." at bounding box center [224, 232] width 186 height 28
click at [418, 384] on button "button" at bounding box center [416, 368] width 89 height 51
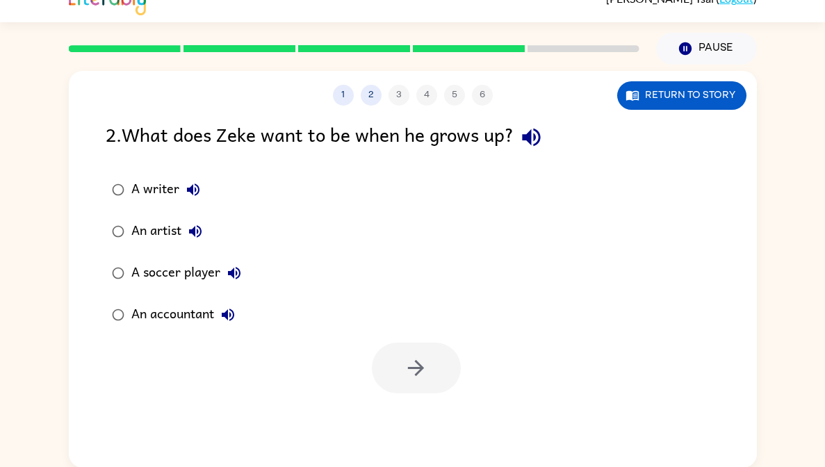
click at [550, 164] on div "2 . What does Zeke want to be when he grows up? A writer An artist A soccer pla…" at bounding box center [413, 257] width 688 height 274
click at [523, 139] on icon "button" at bounding box center [531, 137] width 24 height 24
click at [193, 229] on icon "button" at bounding box center [195, 231] width 13 height 13
click at [646, 90] on button "Return to story" at bounding box center [681, 95] width 129 height 28
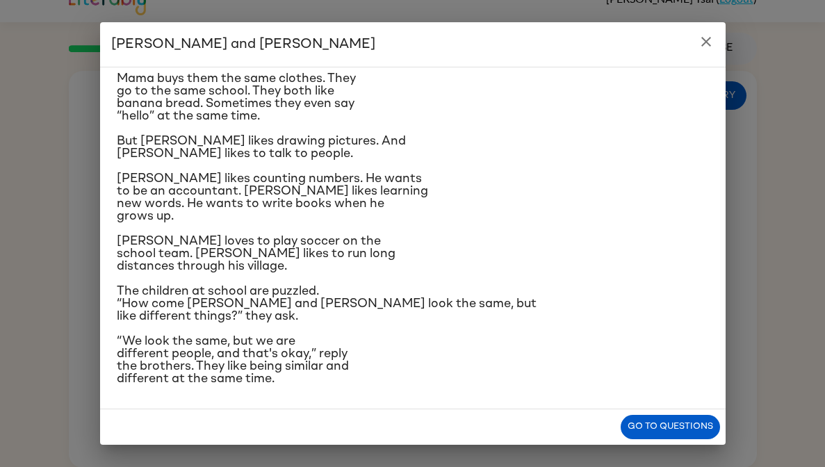
scroll to position [113, 0]
click at [718, 37] on button "close" at bounding box center [706, 42] width 28 height 28
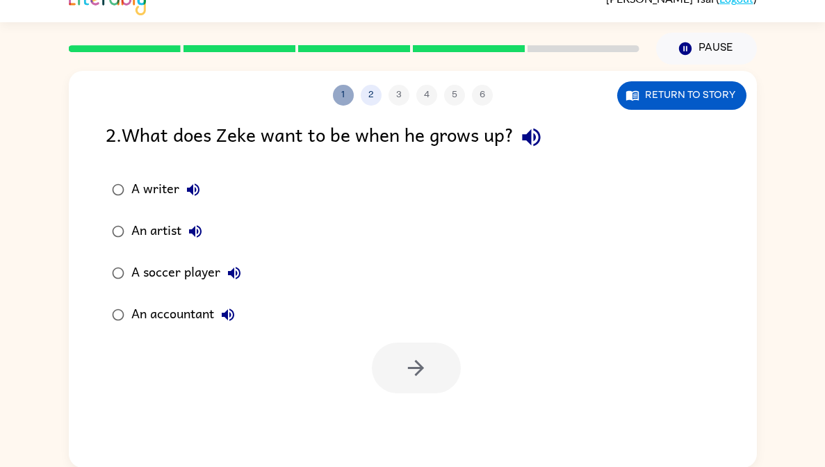
click at [343, 90] on button "1" at bounding box center [343, 95] width 21 height 21
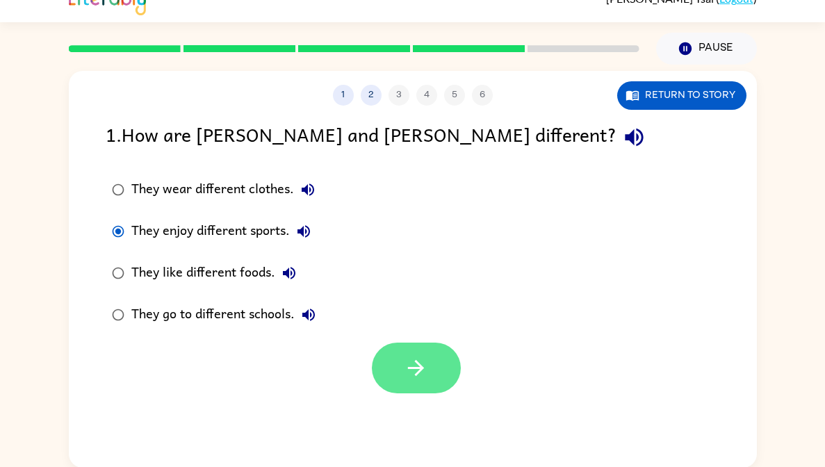
click at [427, 365] on icon "button" at bounding box center [416, 368] width 24 height 24
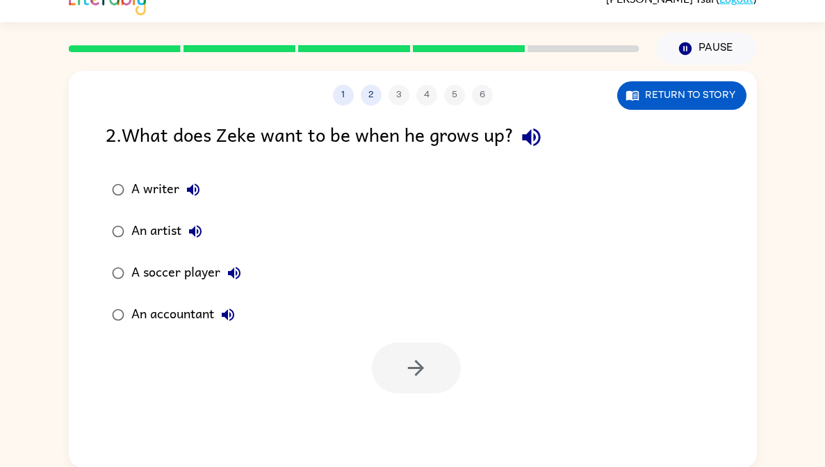
click at [200, 318] on div "An accountant" at bounding box center [186, 315] width 110 height 28
click at [226, 318] on icon "button" at bounding box center [228, 314] width 17 height 17
click at [238, 270] on icon "button" at bounding box center [234, 273] width 13 height 13
click at [411, 374] on icon "button" at bounding box center [416, 368] width 24 height 24
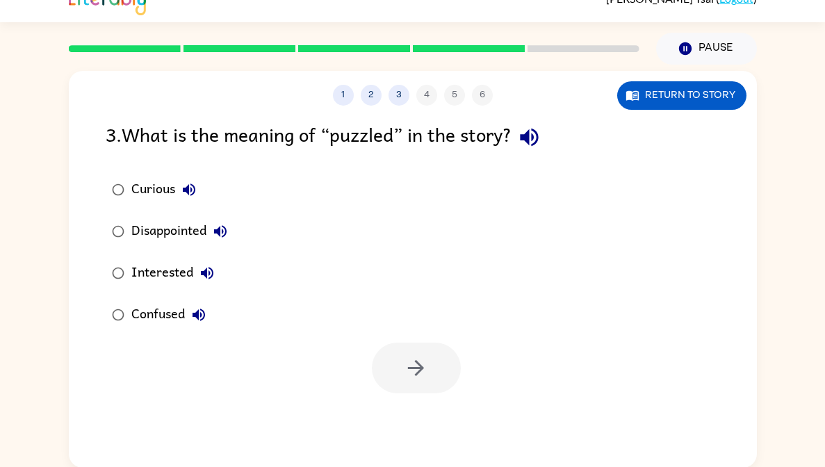
click at [541, 143] on icon "button" at bounding box center [529, 137] width 24 height 24
click at [218, 234] on icon "button" at bounding box center [220, 231] width 13 height 13
click at [436, 370] on div at bounding box center [416, 368] width 89 height 51
click at [206, 271] on icon "button" at bounding box center [207, 273] width 13 height 13
click at [402, 100] on button "3" at bounding box center [398, 95] width 21 height 21
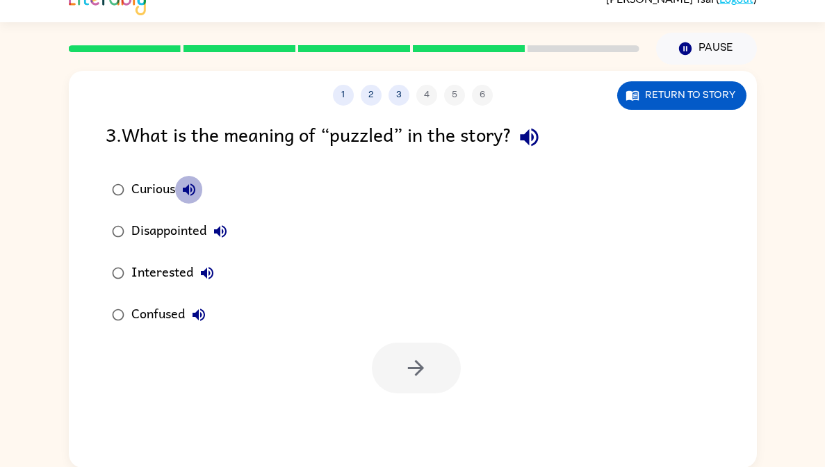
click at [189, 195] on icon "button" at bounding box center [189, 189] width 13 height 13
click at [380, 343] on div at bounding box center [416, 368] width 89 height 51
click at [679, 97] on button "Return to story" at bounding box center [681, 95] width 129 height 28
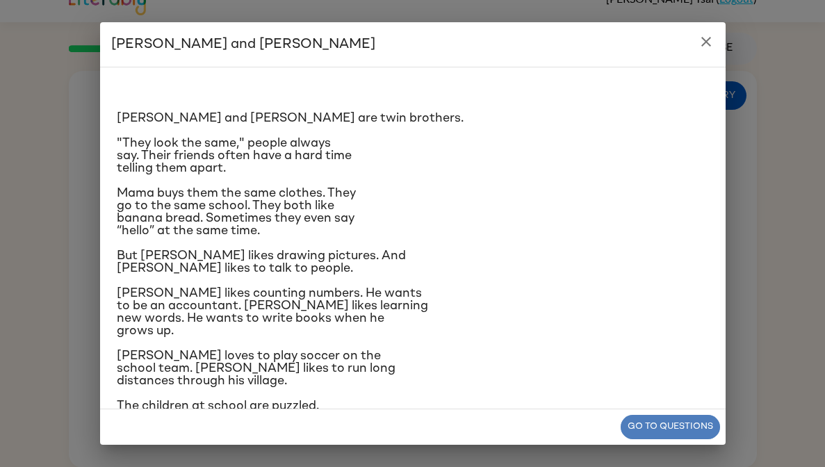
click at [662, 418] on button "Go to questions" at bounding box center [670, 427] width 99 height 24
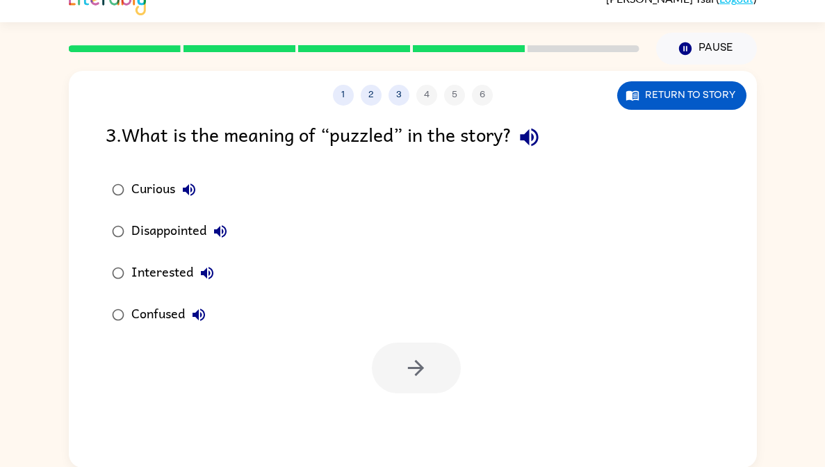
click at [202, 316] on icon "button" at bounding box center [199, 315] width 13 height 13
click at [170, 316] on div "Confused" at bounding box center [171, 315] width 81 height 28
click at [377, 372] on button "button" at bounding box center [416, 368] width 89 height 51
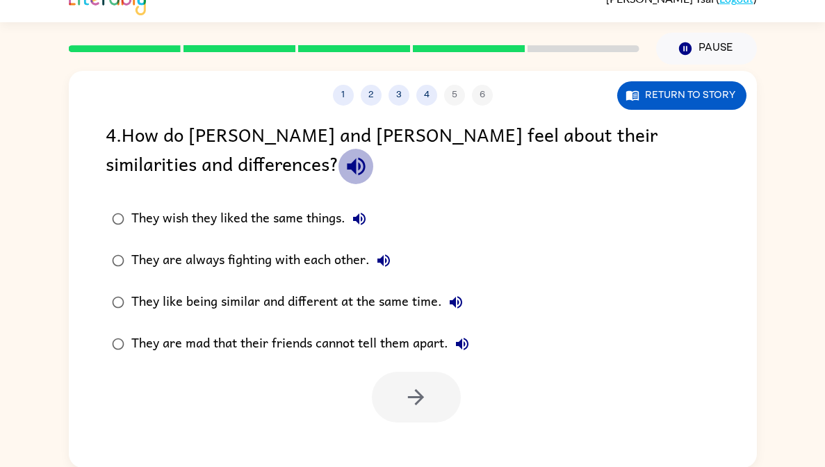
click at [344, 175] on icon "button" at bounding box center [356, 166] width 24 height 24
click at [359, 211] on icon "button" at bounding box center [359, 219] width 17 height 17
click at [354, 213] on icon "button" at bounding box center [359, 219] width 17 height 17
click at [368, 231] on div "They wish they liked the same things." at bounding box center [252, 219] width 242 height 28
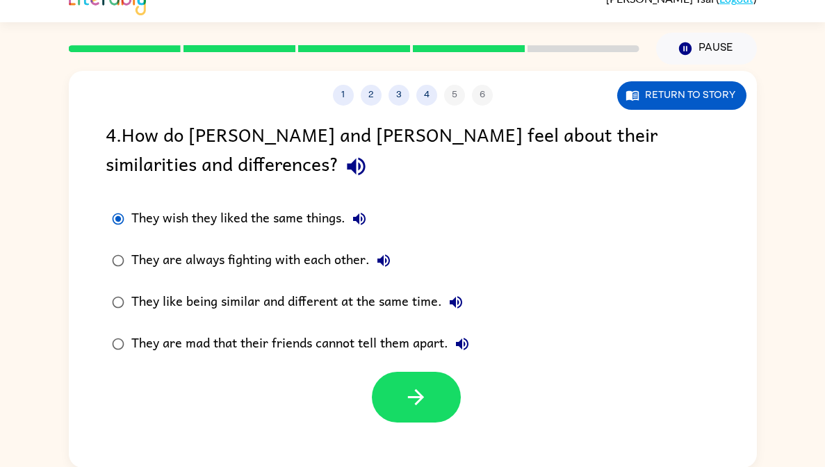
click at [363, 222] on icon "button" at bounding box center [359, 219] width 17 height 17
click at [407, 390] on icon "button" at bounding box center [416, 397] width 24 height 24
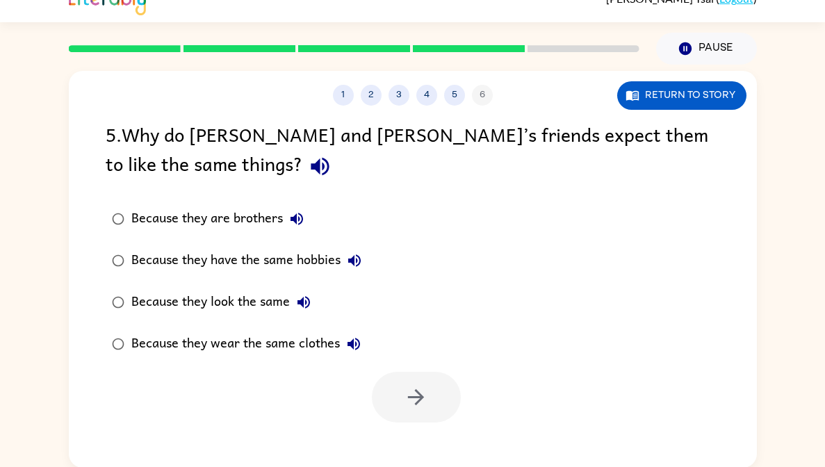
click at [290, 220] on icon "button" at bounding box center [296, 219] width 13 height 13
click at [302, 166] on button "button" at bounding box center [319, 166] width 35 height 35
click at [186, 220] on div "Because they are brothers" at bounding box center [220, 219] width 179 height 28
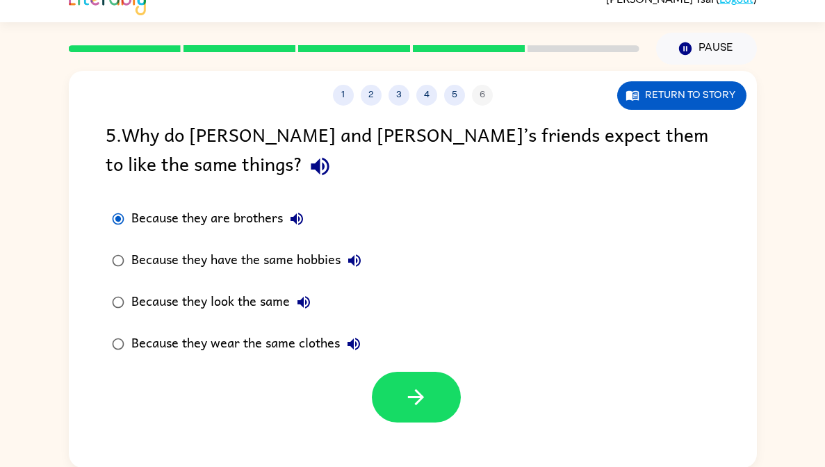
scroll to position [22, 0]
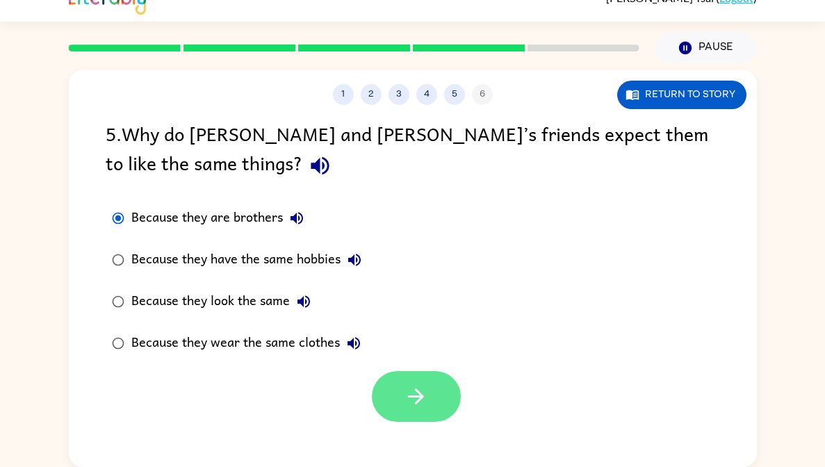
click at [412, 403] on icon "button" at bounding box center [416, 396] width 24 height 24
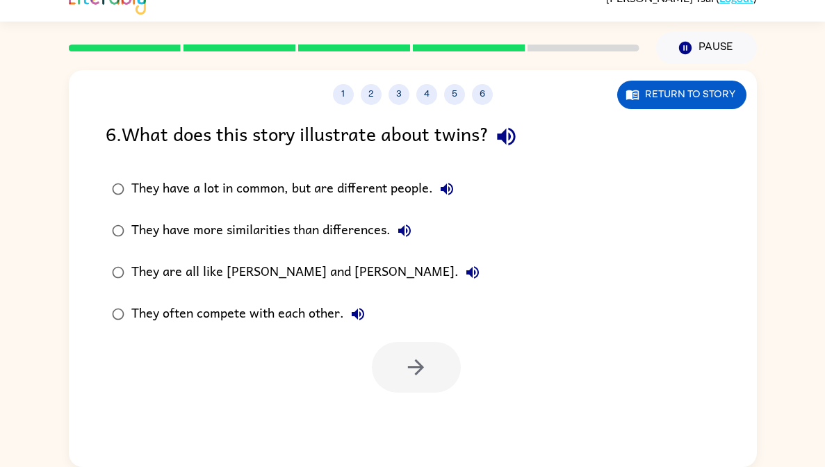
click at [504, 134] on icon "button" at bounding box center [506, 137] width 18 height 18
click at [435, 199] on div "They have a lot in common, but are different people." at bounding box center [295, 189] width 329 height 28
click at [446, 184] on icon "button" at bounding box center [447, 189] width 17 height 17
click at [420, 362] on icon "button" at bounding box center [416, 367] width 24 height 24
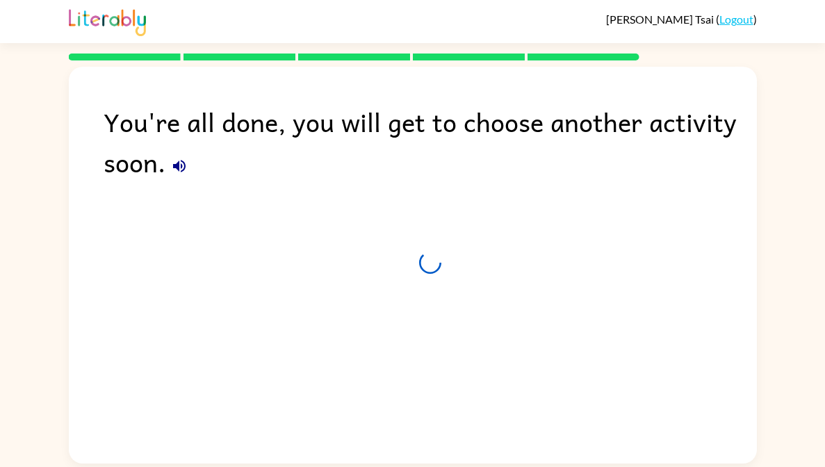
scroll to position [0, 0]
